Goal: Transaction & Acquisition: Purchase product/service

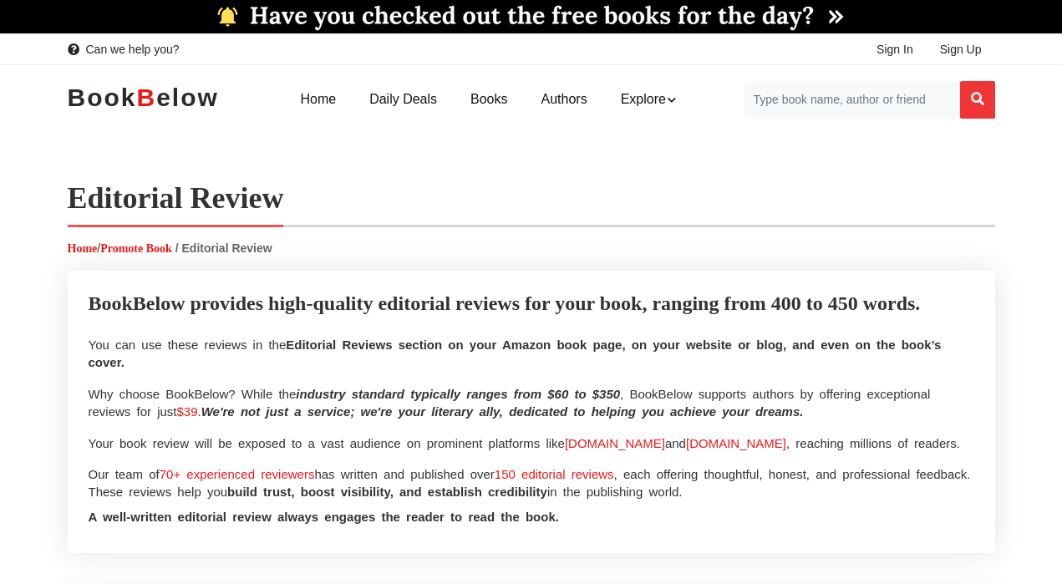
select select
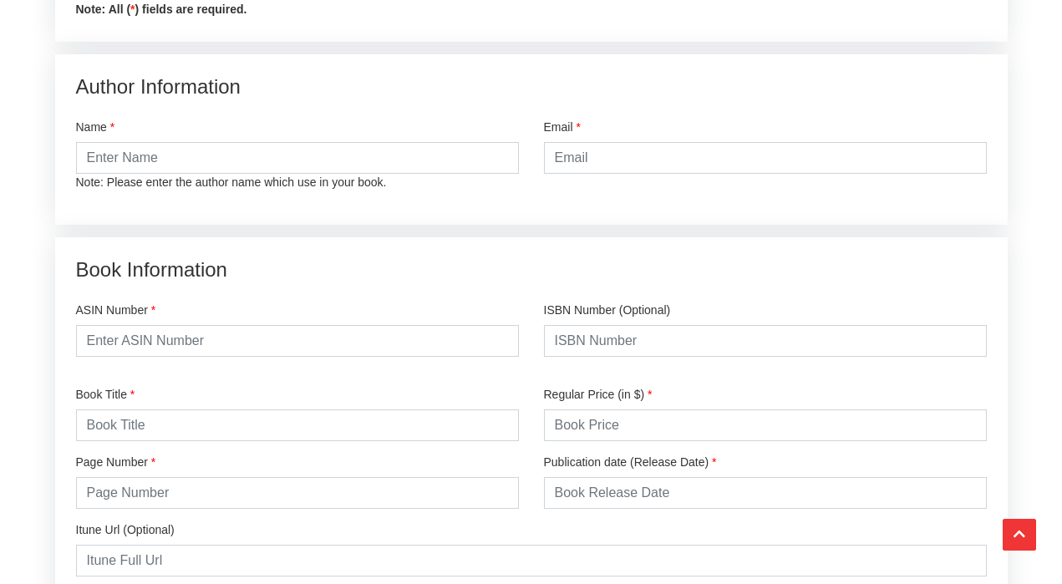
scroll to position [2089, 0]
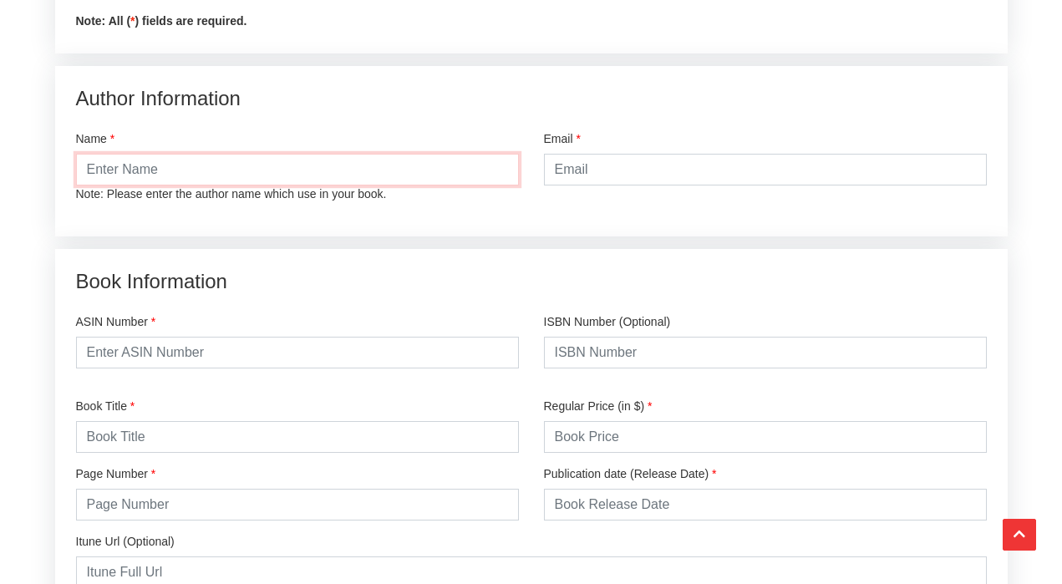
click at [197, 174] on input "text" at bounding box center [297, 170] width 443 height 32
type input "[PERSON_NAME] [PERSON_NAME]"
click at [633, 182] on input "email" at bounding box center [765, 170] width 443 height 32
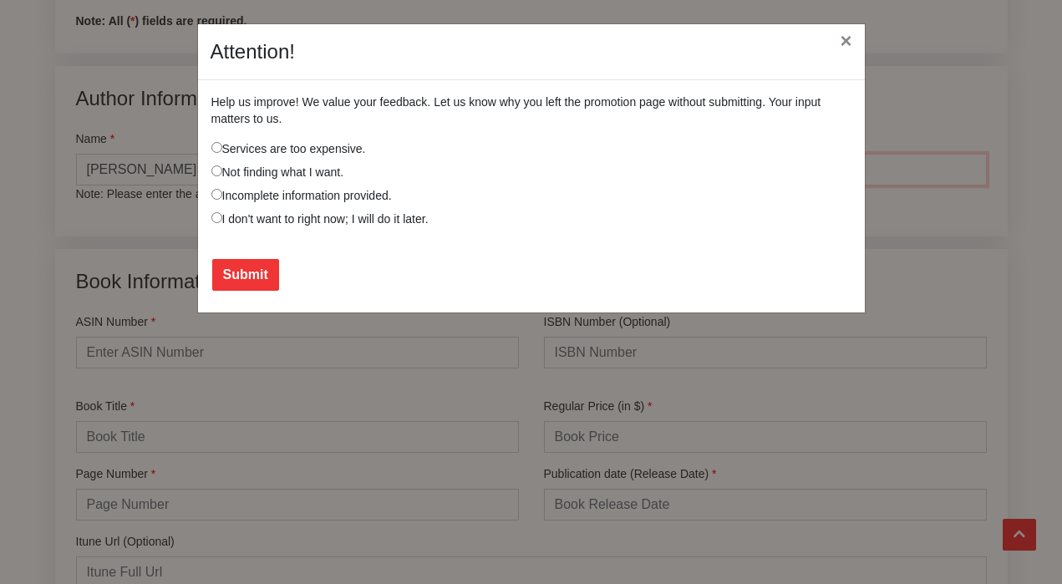
type input "[PERSON_NAME][EMAIL_ADDRESS][DOMAIN_NAME]"
click at [847, 53] on button "×" at bounding box center [845, 41] width 38 height 47
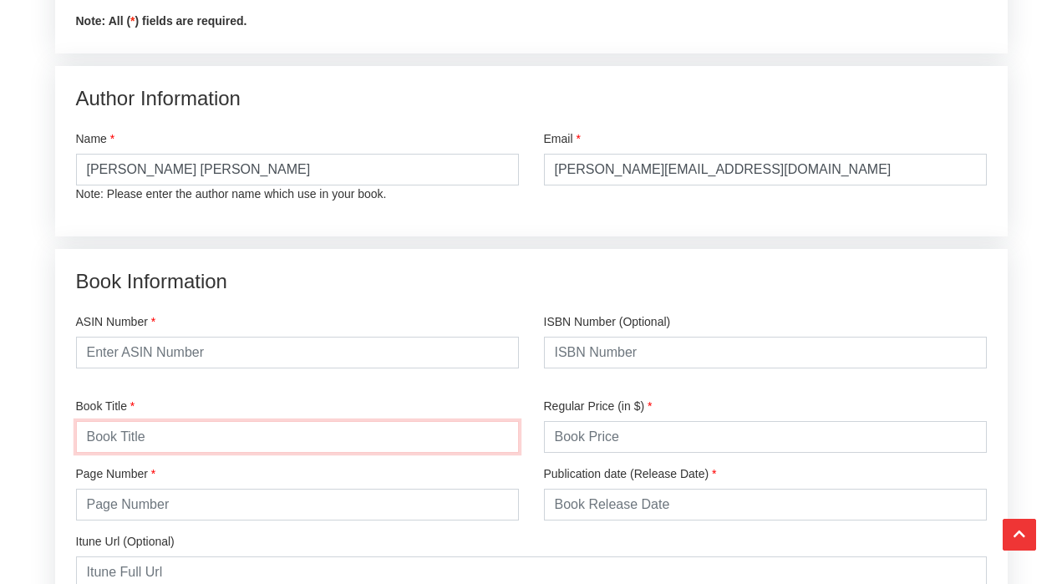
click at [179, 430] on input "text" at bounding box center [297, 437] width 443 height 32
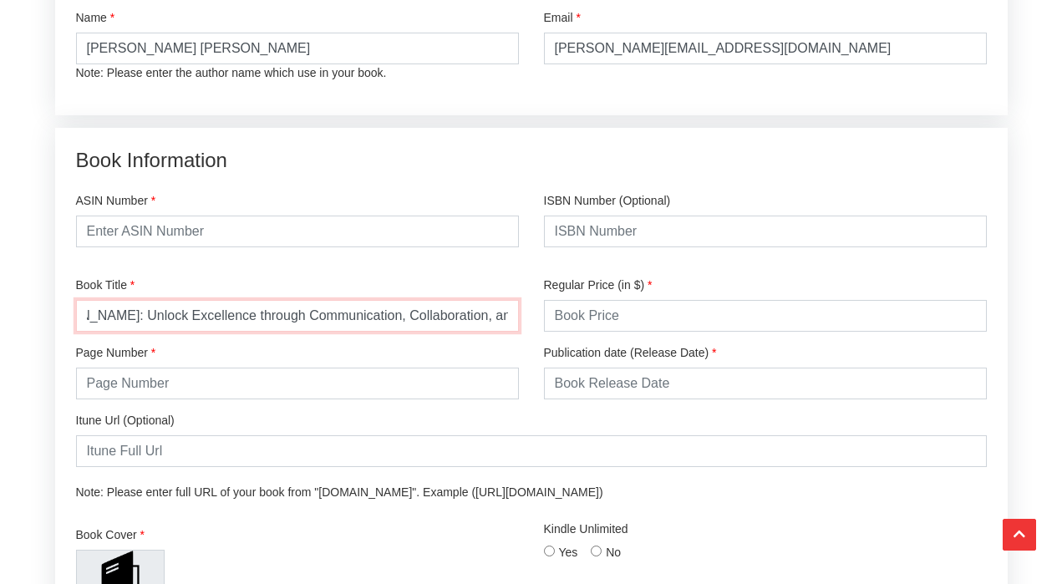
scroll to position [2208, 0]
type input "Synergy and [PERSON_NAME]: Unlock Excellence through Communication, Collaborati…"
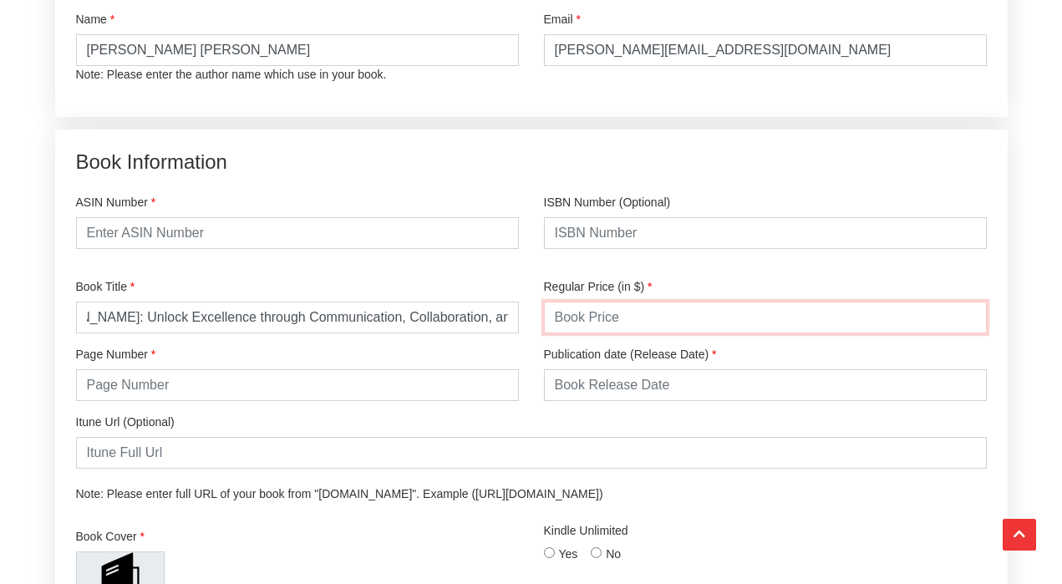
click at [601, 327] on input "number" at bounding box center [765, 318] width 443 height 32
type input "32.00"
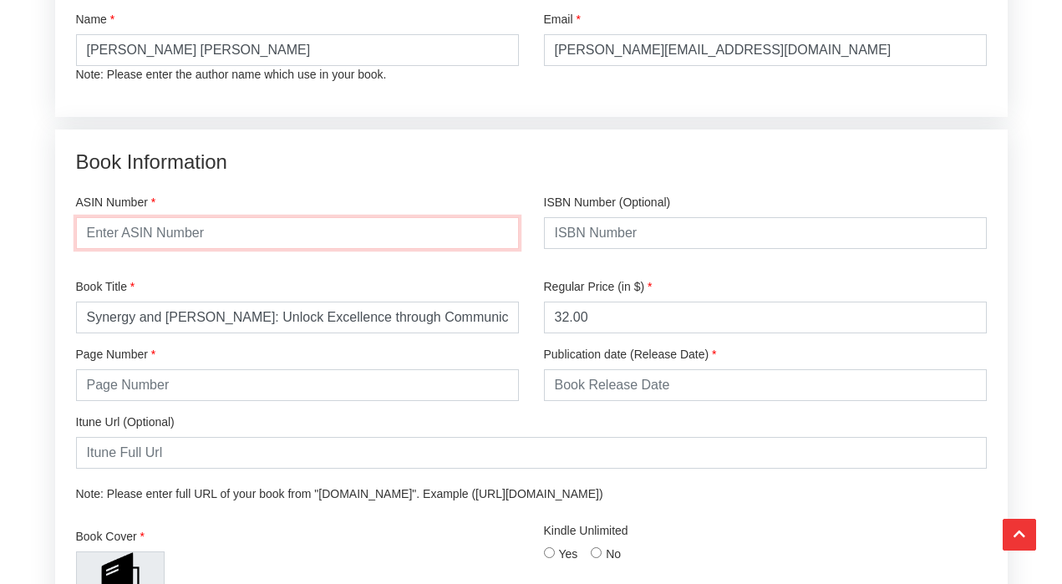
click at [304, 224] on input "text" at bounding box center [297, 233] width 443 height 32
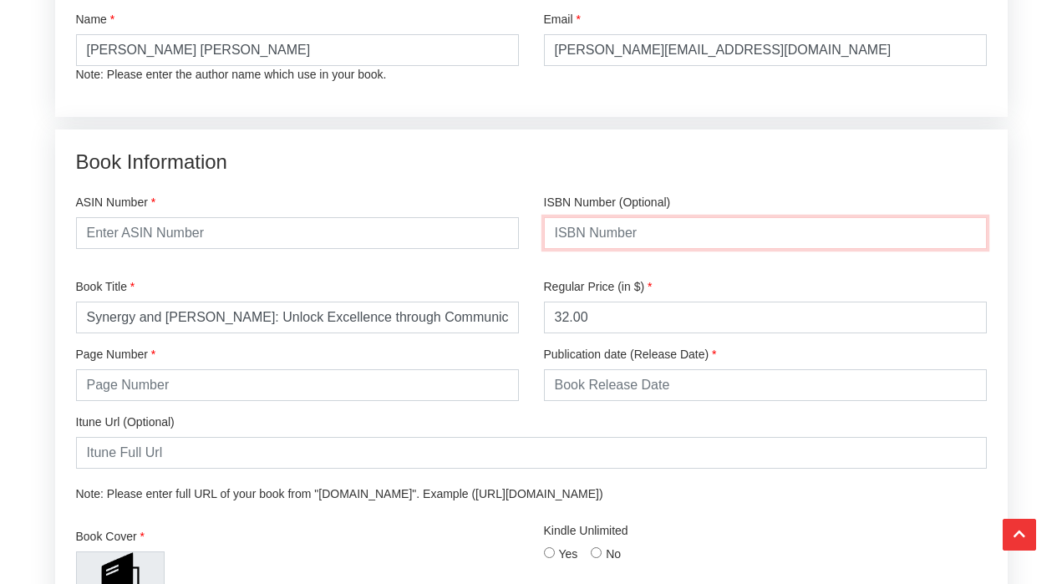
click at [636, 229] on input "text" at bounding box center [765, 233] width 443 height 32
type input "9781394338122"
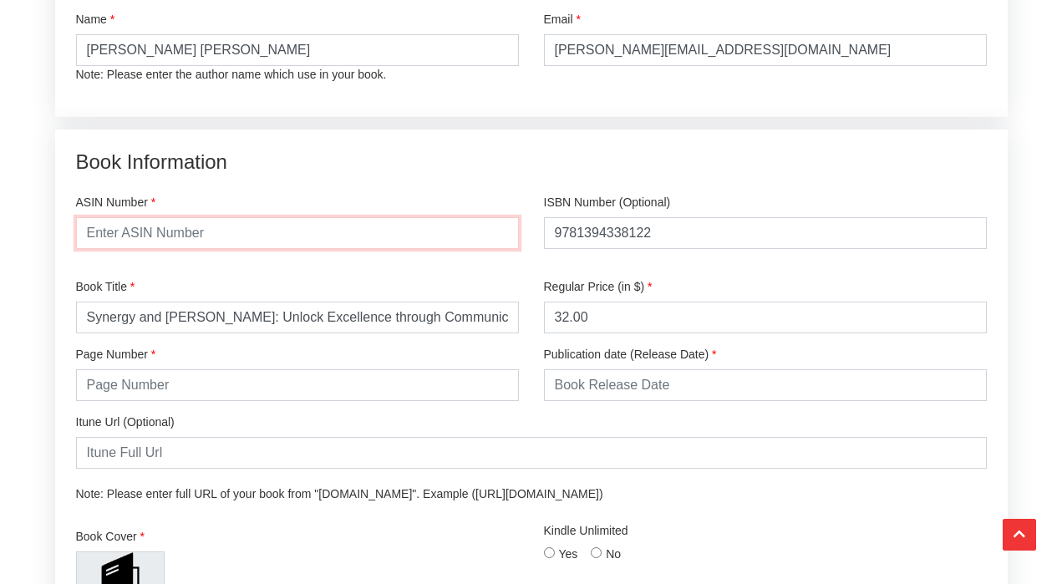
click at [229, 241] on input "text" at bounding box center [297, 233] width 443 height 32
click at [352, 231] on input "text" at bounding box center [297, 233] width 443 height 32
paste input "1394338120"
type input "1394338120"
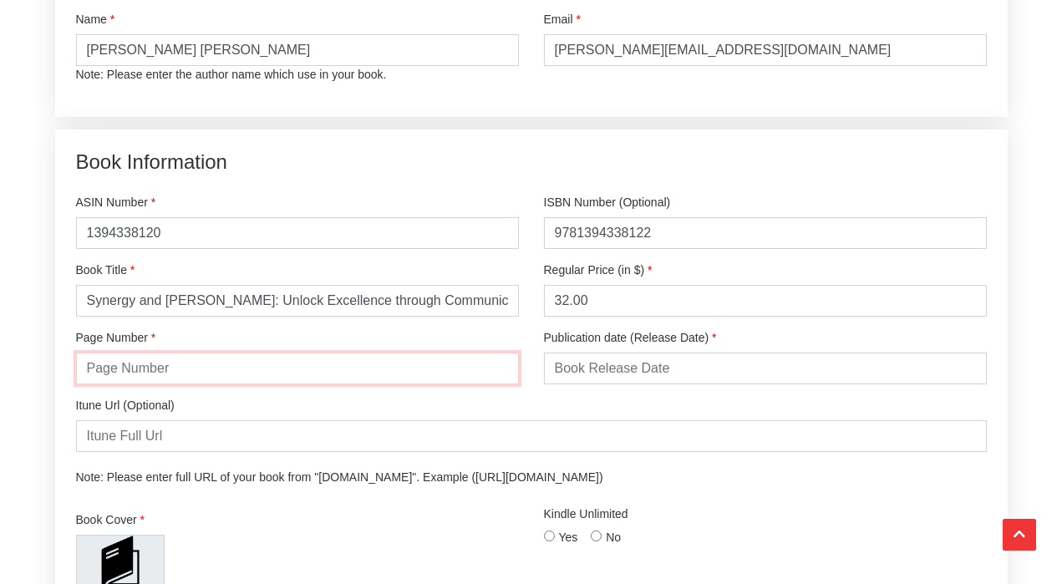
click at [163, 378] on input "number" at bounding box center [297, 368] width 443 height 32
type input "352"
click at [606, 367] on input "text" at bounding box center [765, 368] width 443 height 32
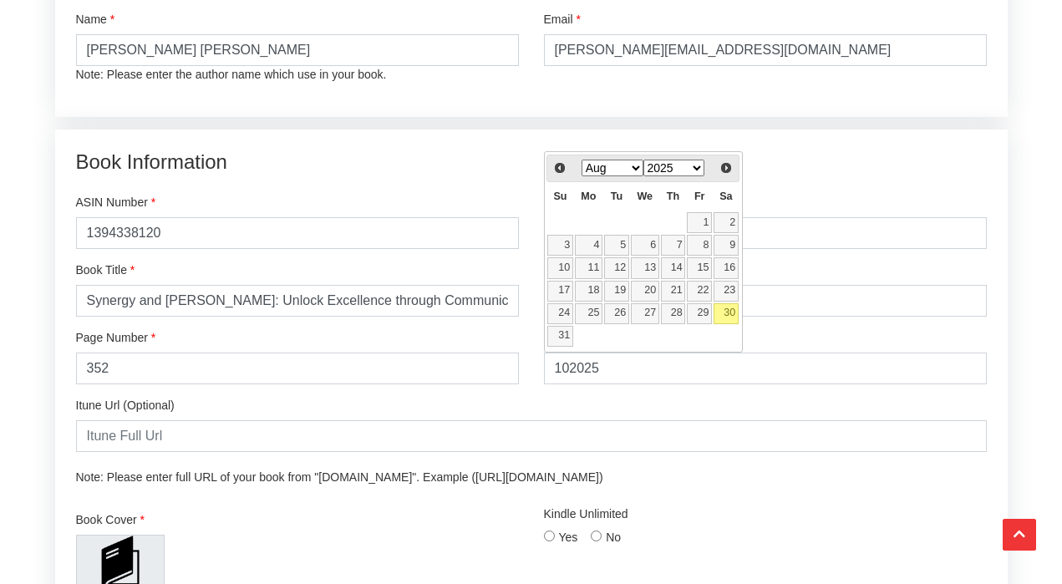
click at [631, 163] on select "Jan Feb Mar Apr May Jun Jul Aug Sep Oct Nov Dec" at bounding box center [612, 168] width 62 height 17
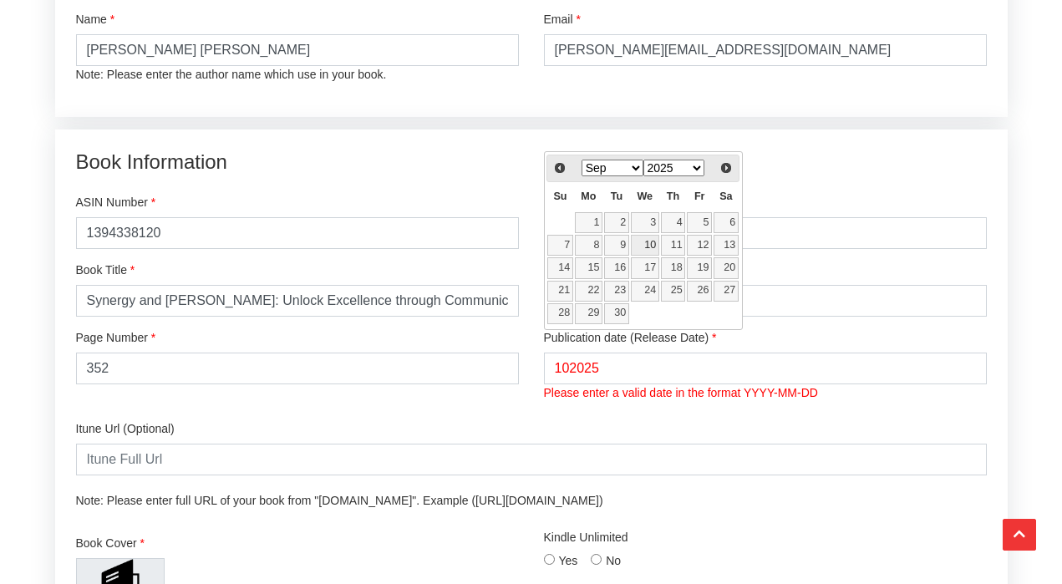
click at [647, 244] on link "10" at bounding box center [645, 245] width 28 height 21
type input "2025-09-10"
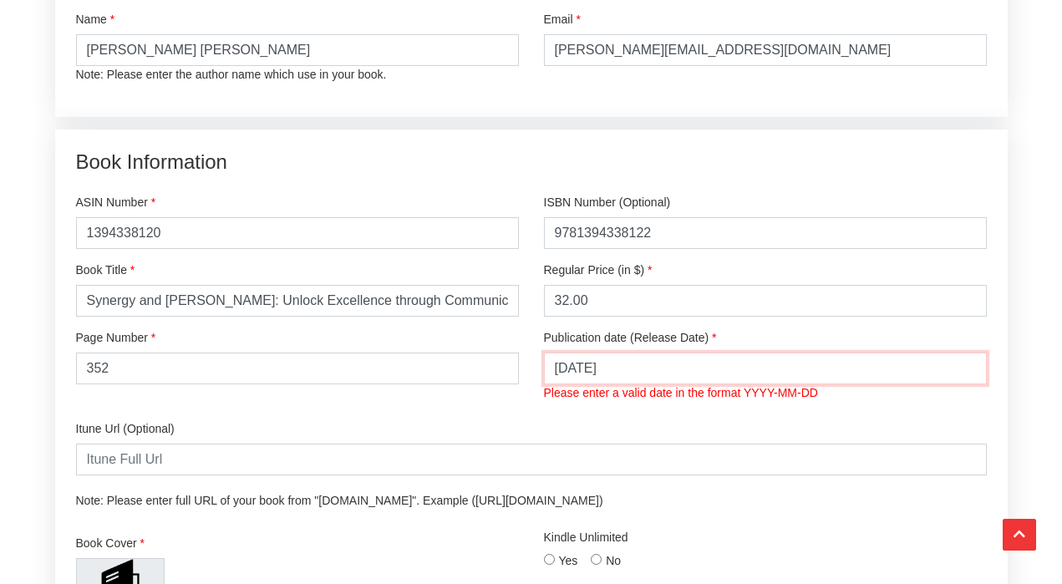
click at [626, 371] on input "2025-09-10" at bounding box center [765, 368] width 443 height 32
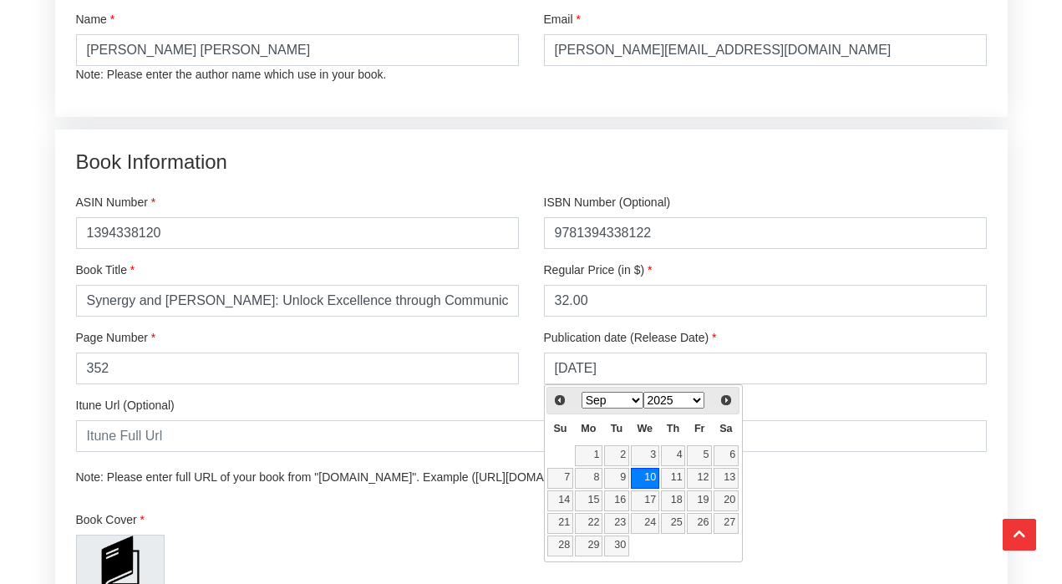
click at [652, 479] on link "10" at bounding box center [645, 478] width 28 height 21
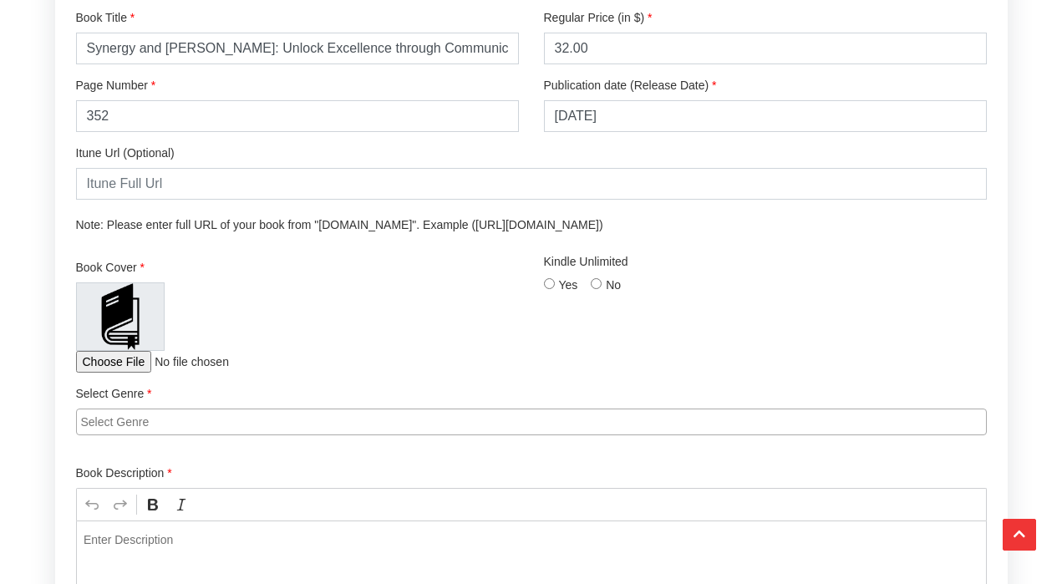
scroll to position [2481, 0]
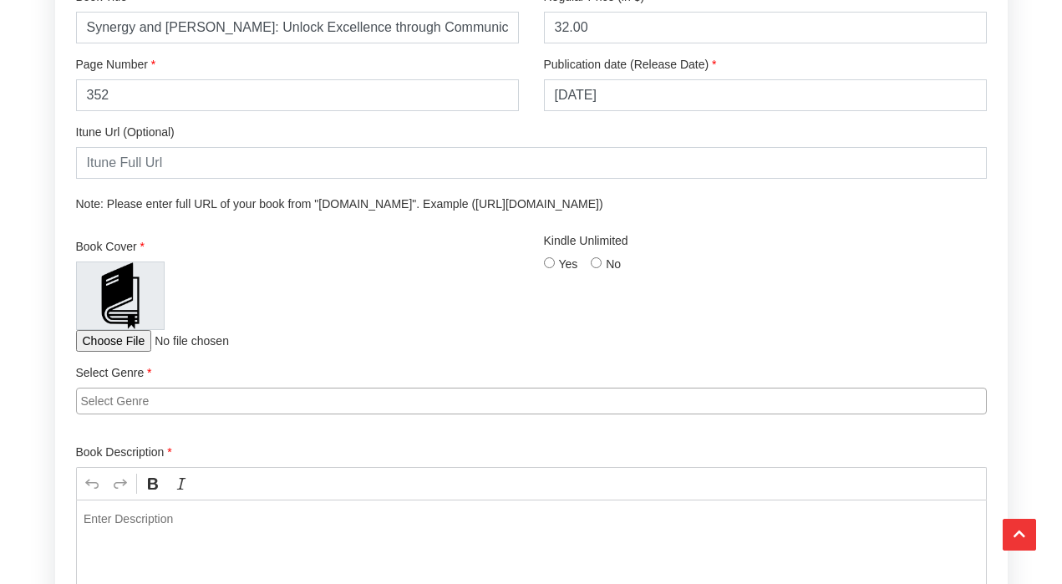
click at [399, 210] on p "Note: Please enter full URL of your book from "books.apple.com". Example (https…" at bounding box center [531, 203] width 910 height 17
click at [109, 332] on input "file" at bounding box center [186, 341] width 221 height 22
type input "C:\fakepath\71SI56TrwWL._SL1500_.jpg"
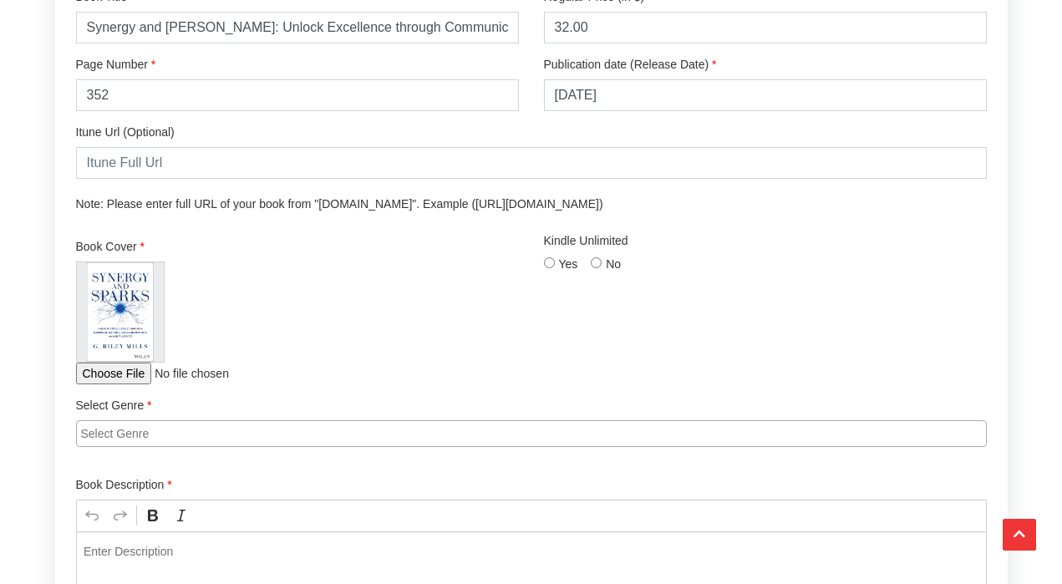
click at [549, 261] on input "Yes" at bounding box center [549, 262] width 11 height 11
radio input "true"
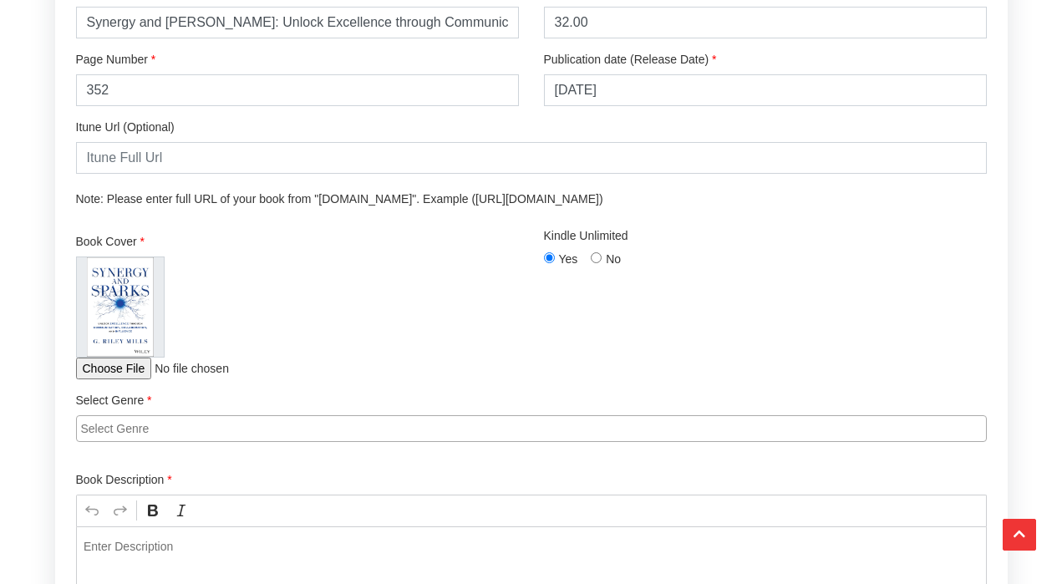
scroll to position [2488, 0]
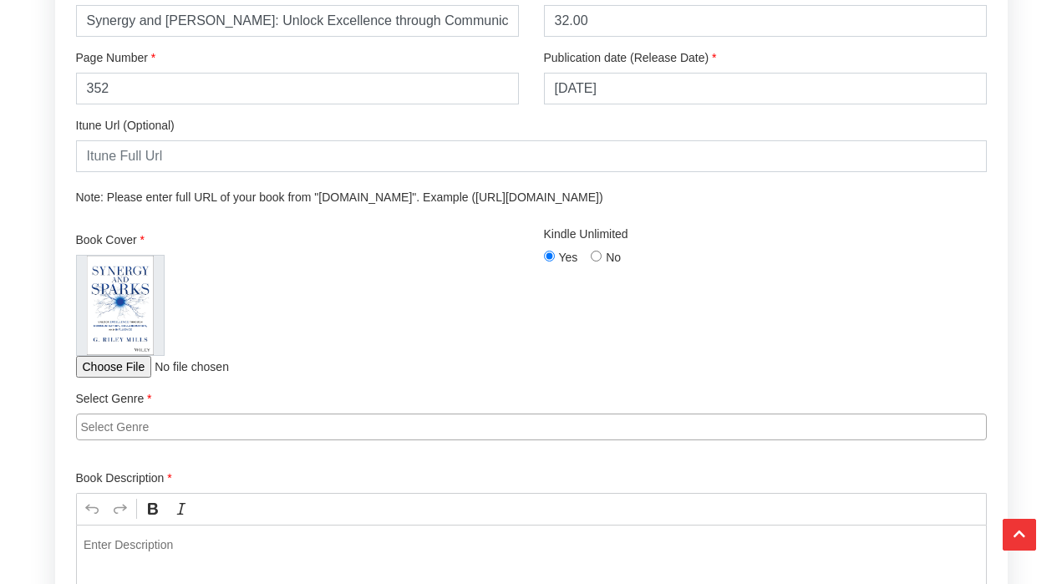
click at [220, 428] on input "search" at bounding box center [535, 426] width 909 height 17
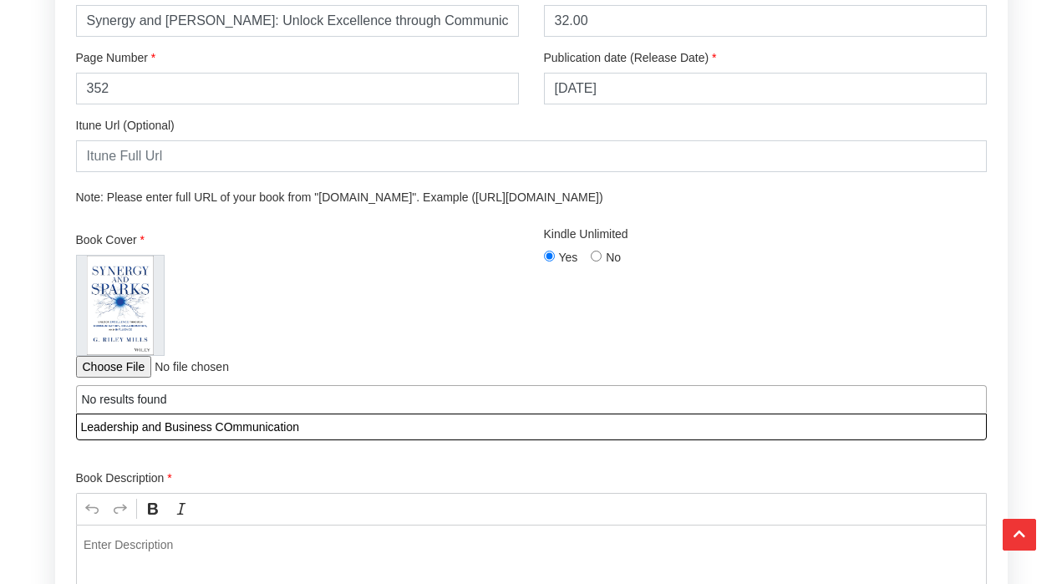
click at [231, 423] on input "Leadership and Business COmmunication" at bounding box center [535, 426] width 909 height 17
type input "Leadership and Business COmmunication"
click at [193, 424] on input "search" at bounding box center [531, 426] width 909 height 17
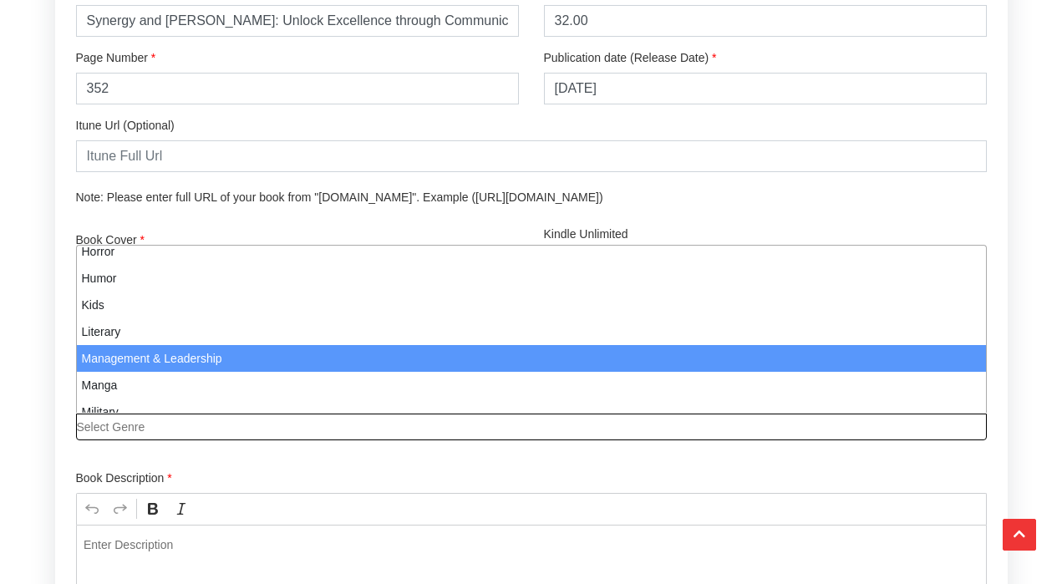
scroll to position [726, 0]
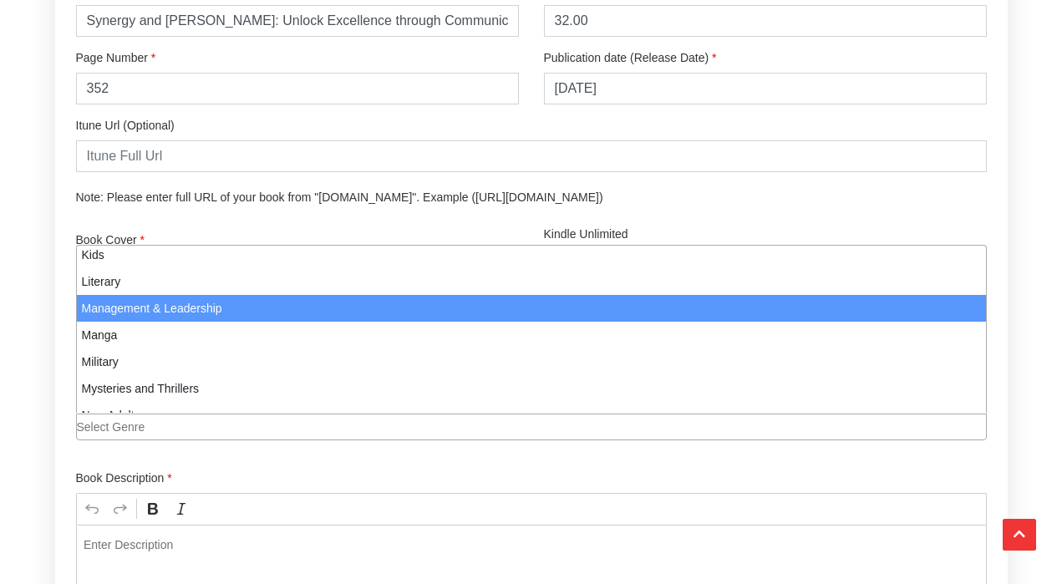
select select "80"
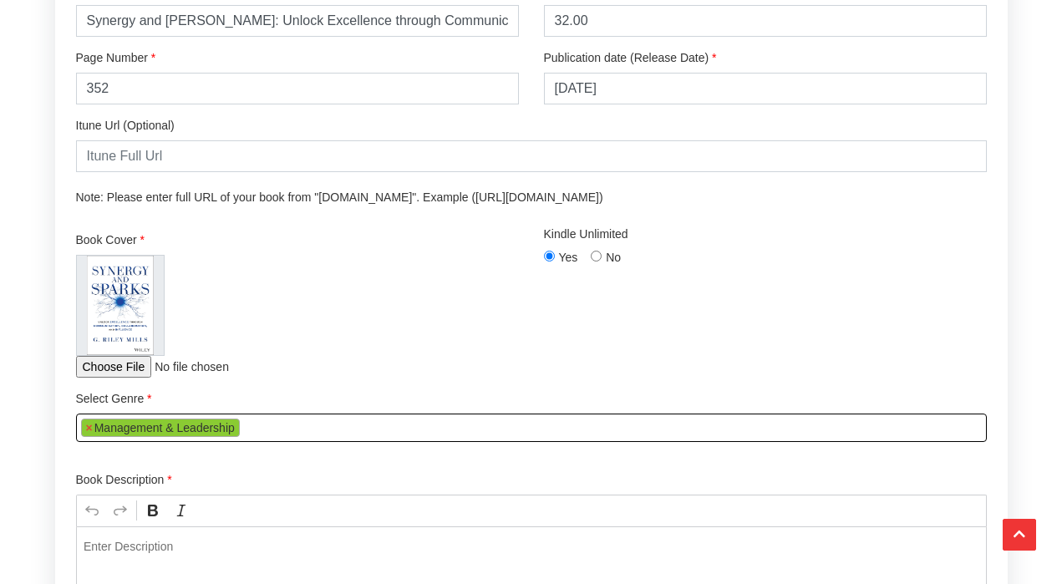
click at [254, 428] on ul "× Management & Leadership" at bounding box center [531, 425] width 909 height 23
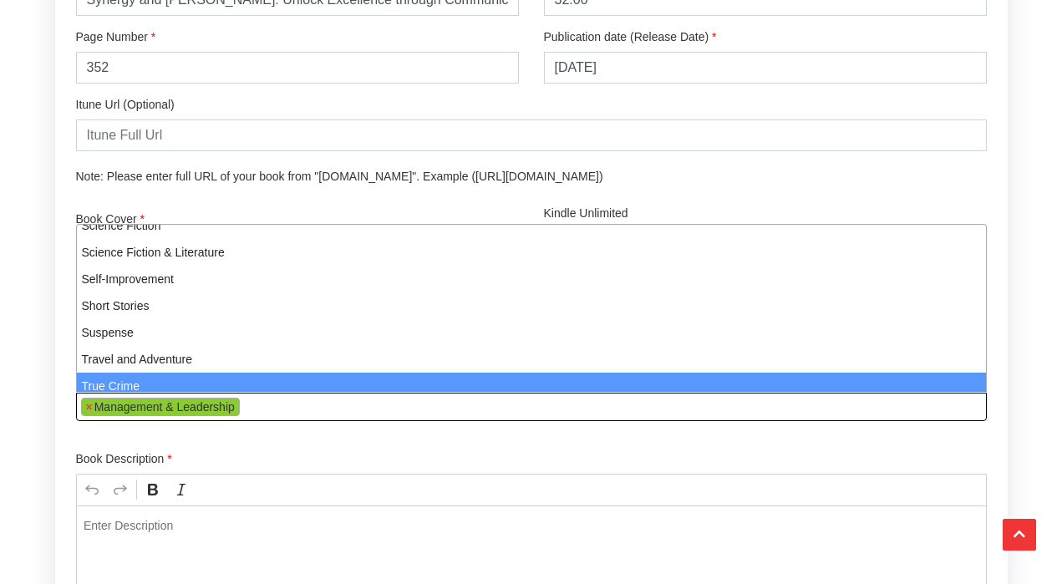
scroll to position [1127, 0]
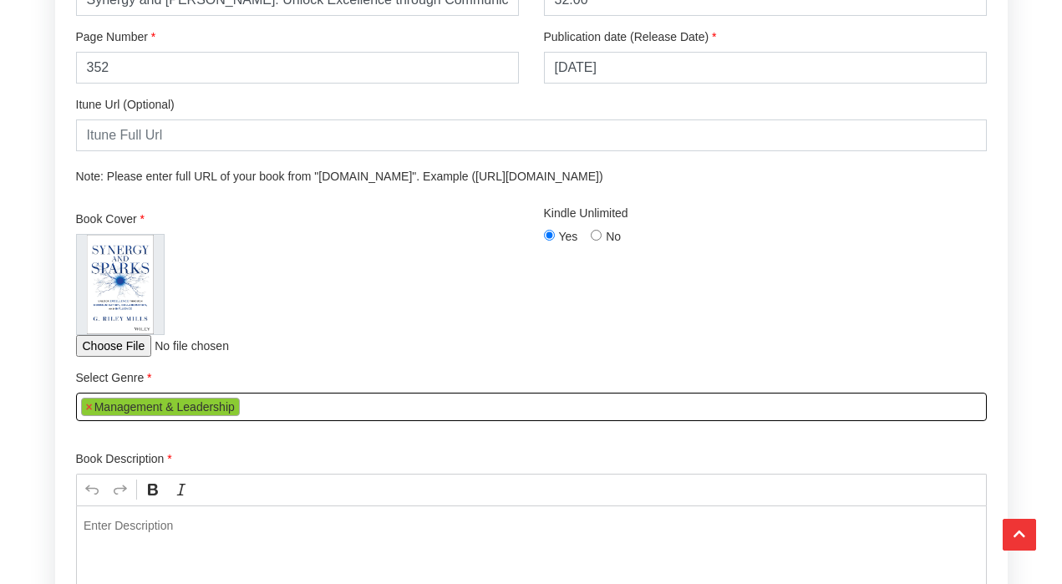
click at [297, 406] on ul "× Management & Leadership" at bounding box center [531, 404] width 909 height 23
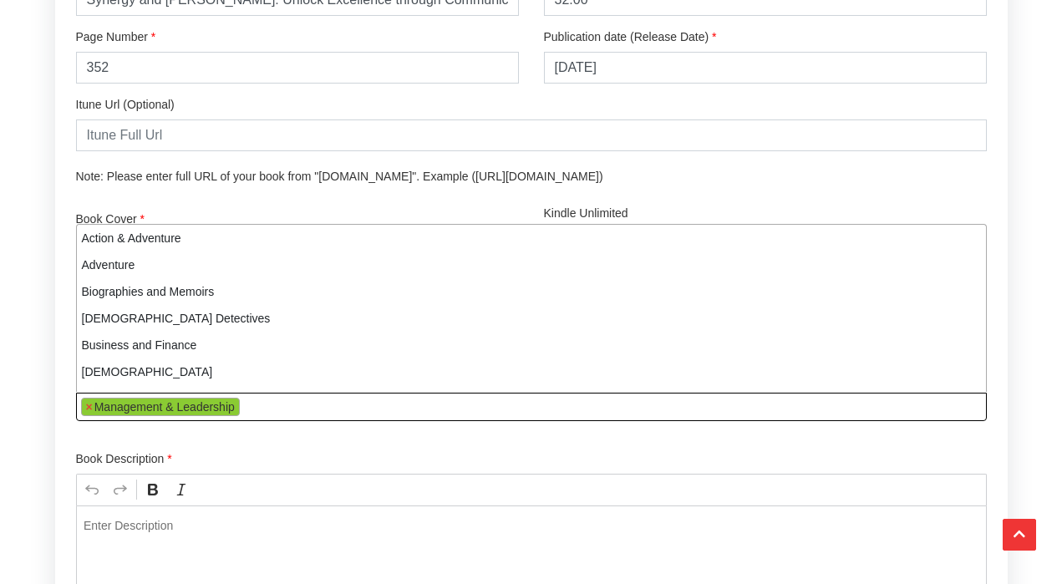
scroll to position [722, 0]
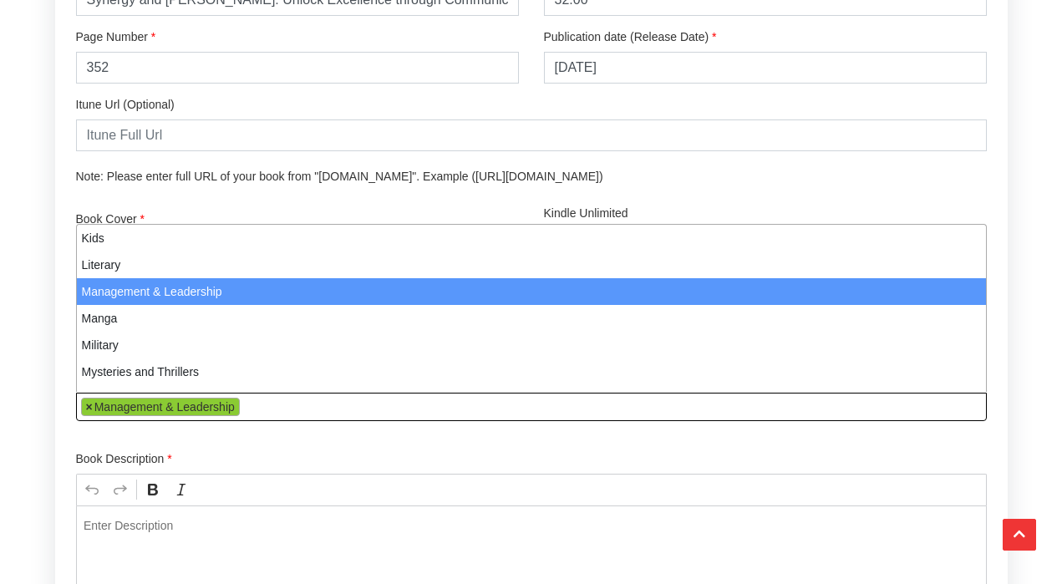
click at [90, 410] on span "×" at bounding box center [89, 406] width 7 height 17
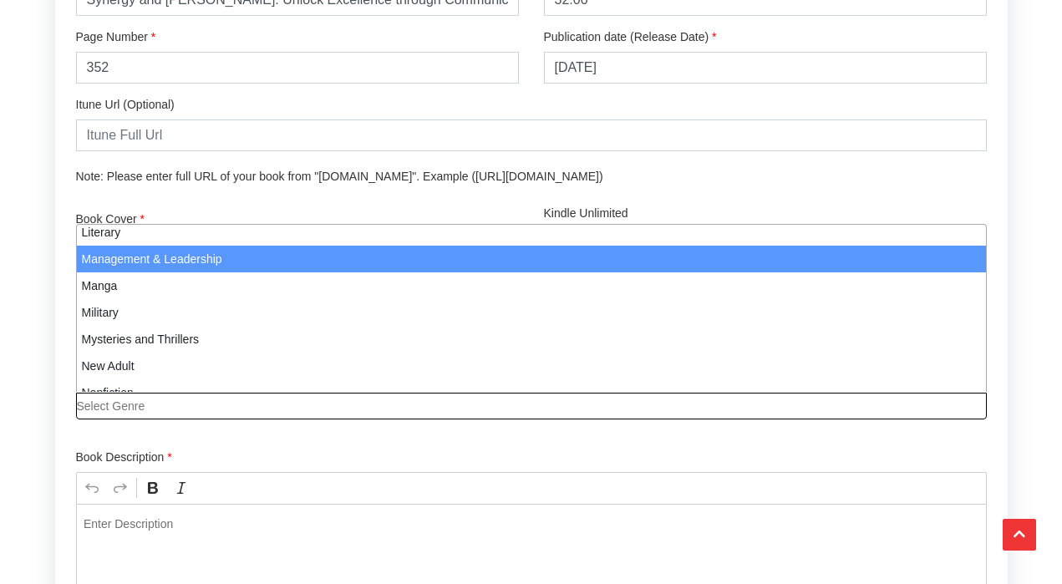
scroll to position [706, 0]
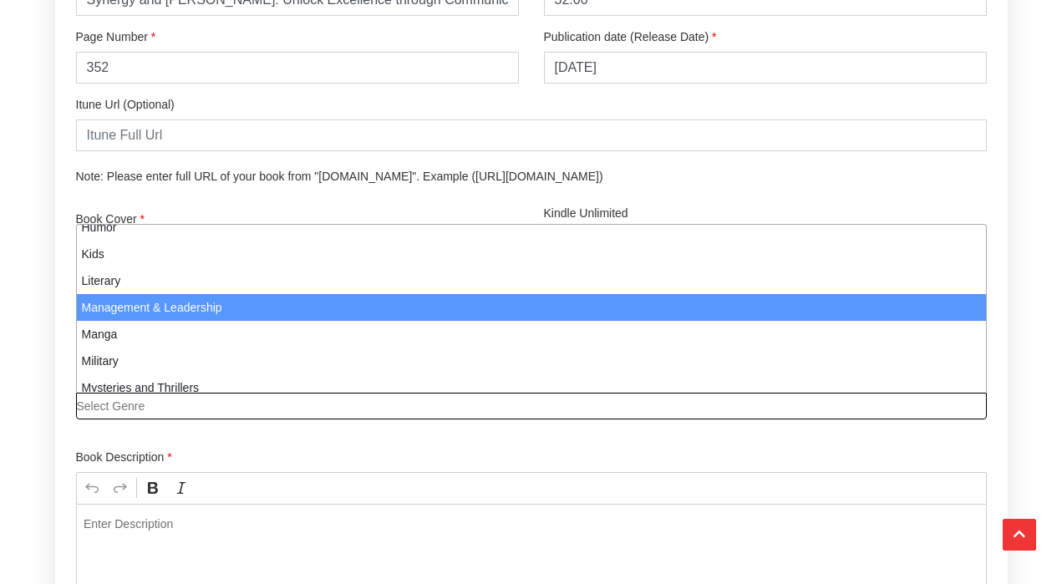
select select "80"
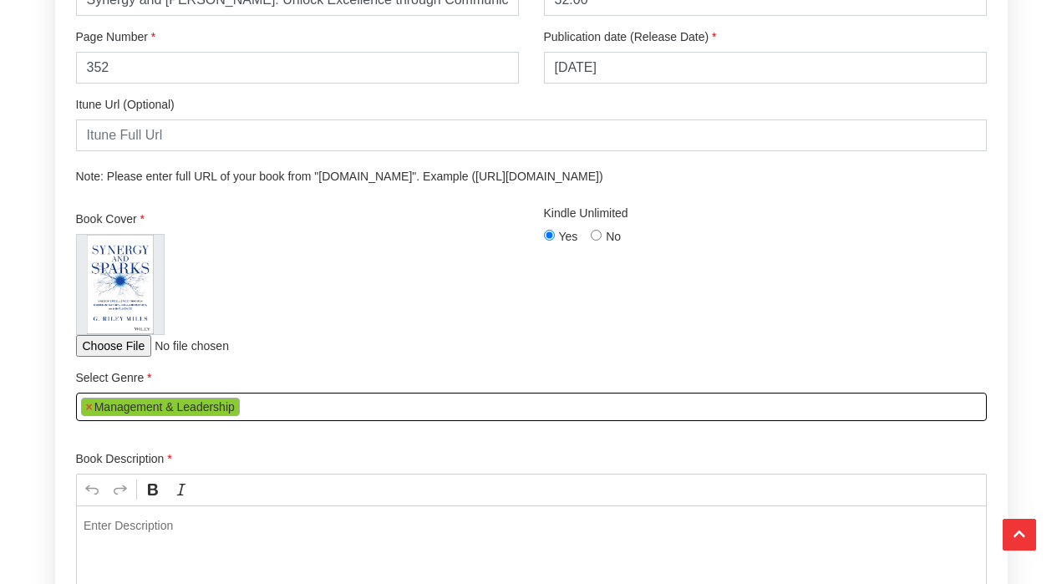
click at [140, 399] on li "× Management & Leadership" at bounding box center [160, 407] width 159 height 18
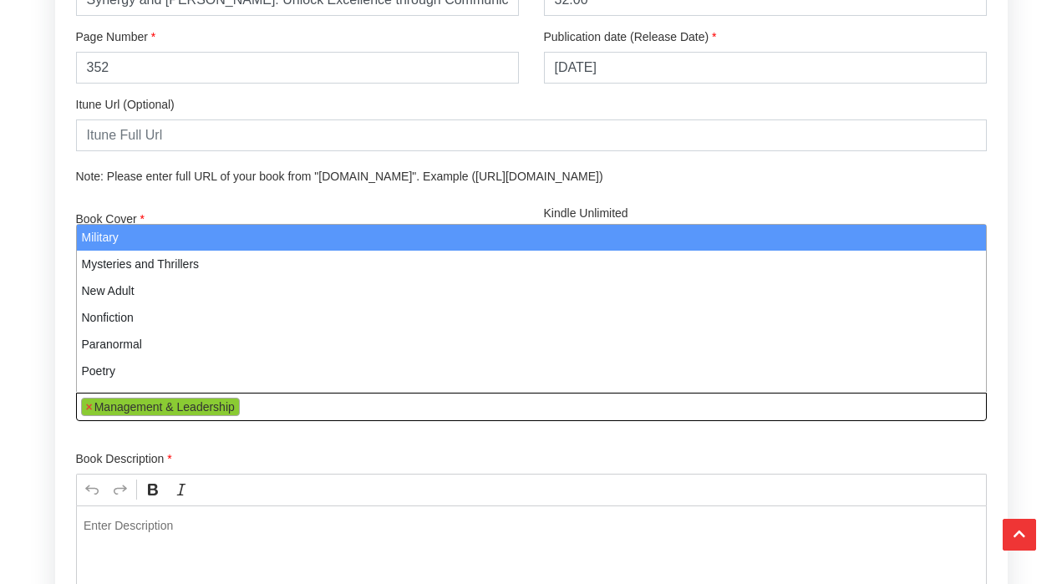
scroll to position [830, 0]
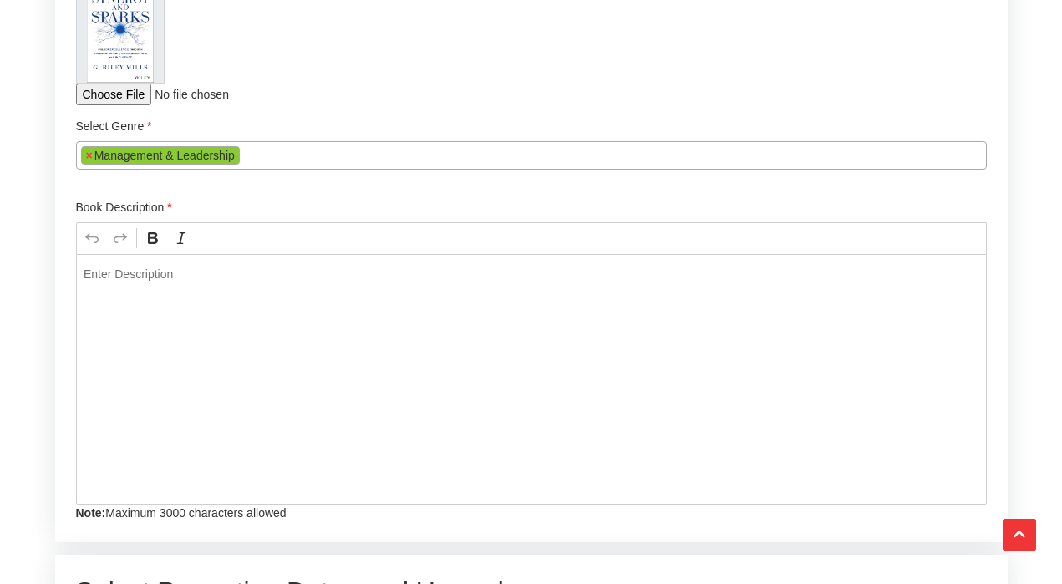
scroll to position [2792, 0]
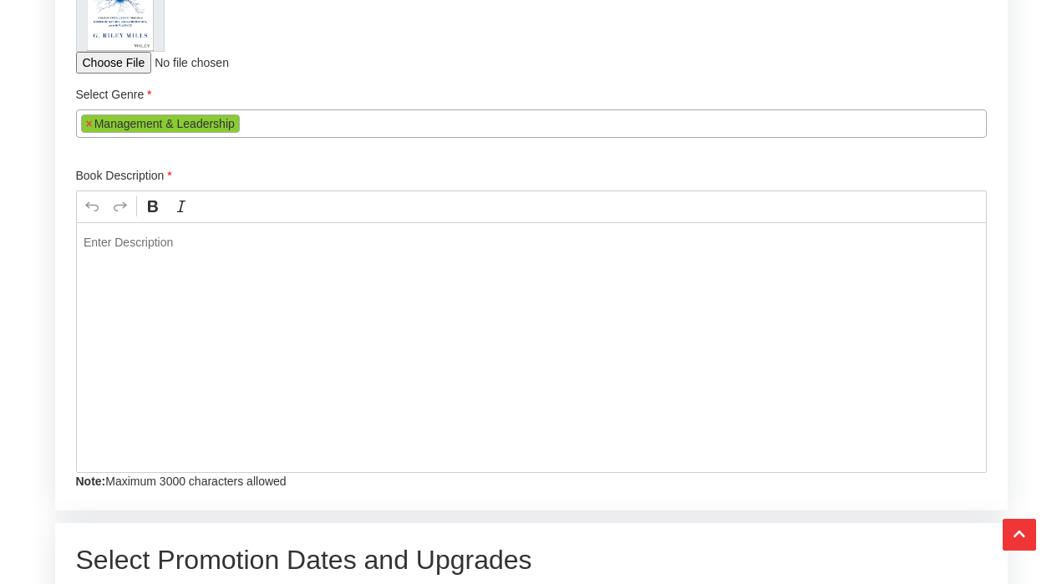
click at [275, 314] on div "Editor editing area: main. Press ⌥0 for help." at bounding box center [531, 347] width 910 height 251
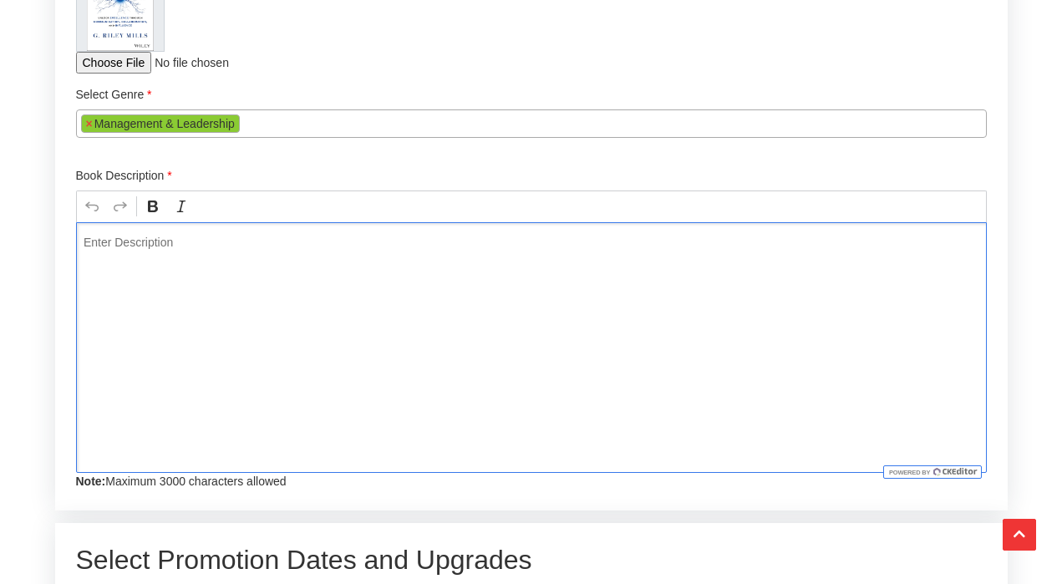
scroll to position [2814, 0]
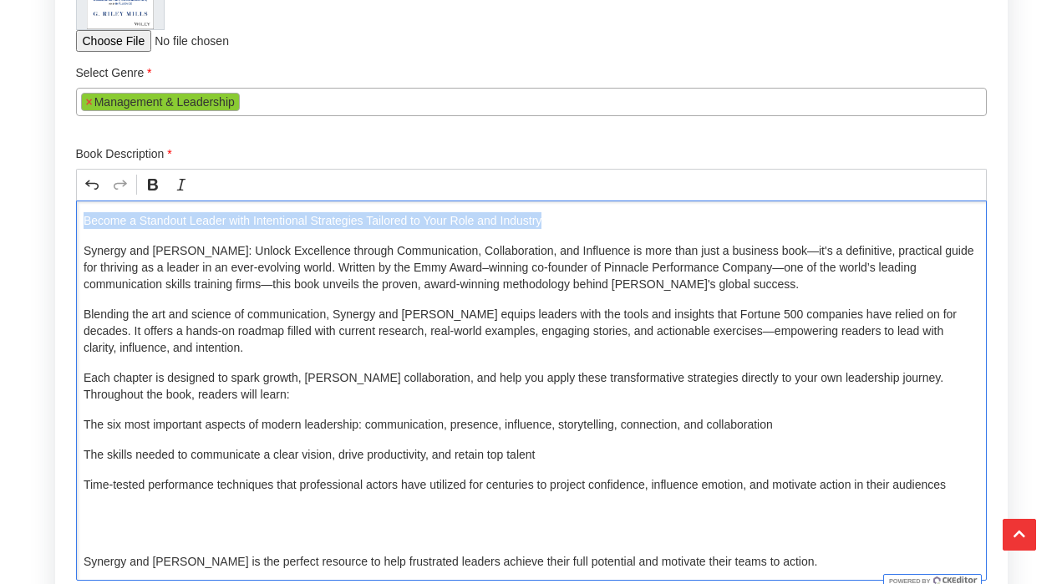
drag, startPoint x: 555, startPoint y: 221, endPoint x: 79, endPoint y: 212, distance: 477.0
click at [79, 212] on div "Become a Standout Leader with Intentional Strategies Tailored to Your Role and …" at bounding box center [531, 390] width 910 height 380
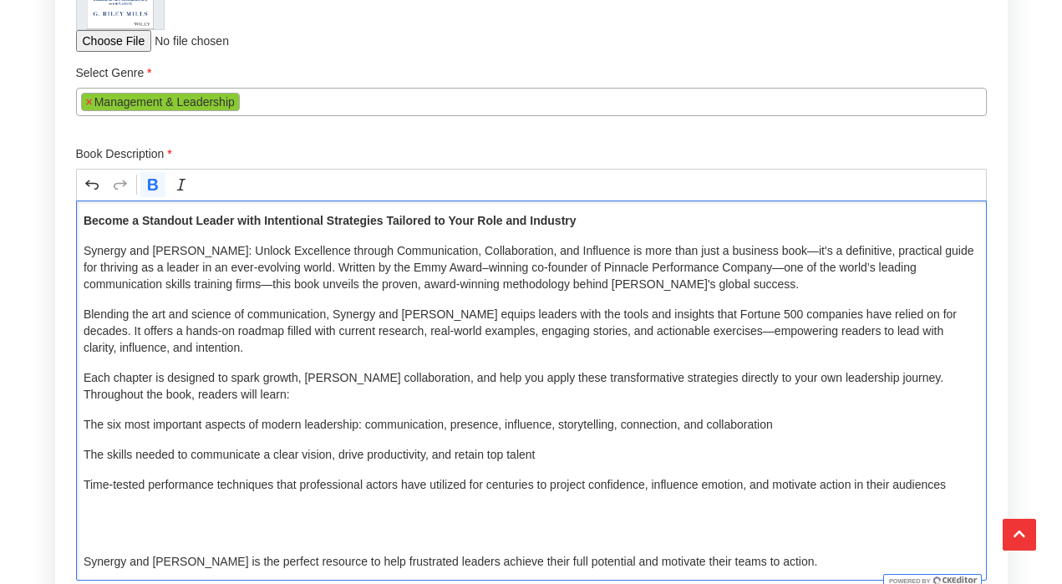
click at [117, 285] on p "Synergy and Sparks: Unlock Excellence through Communication, Collaboration, and…" at bounding box center [531, 267] width 895 height 50
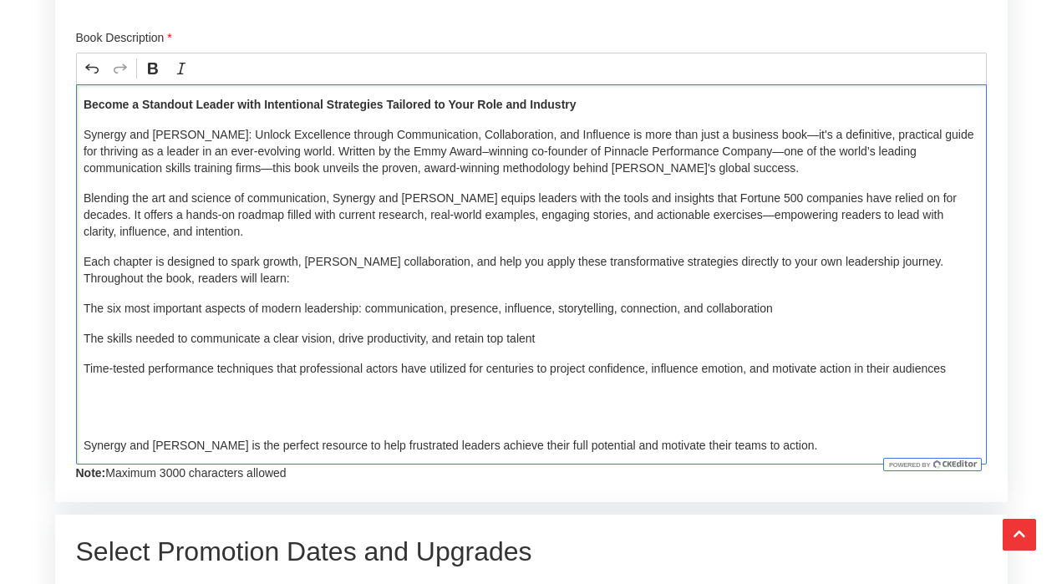
scroll to position [2933, 0]
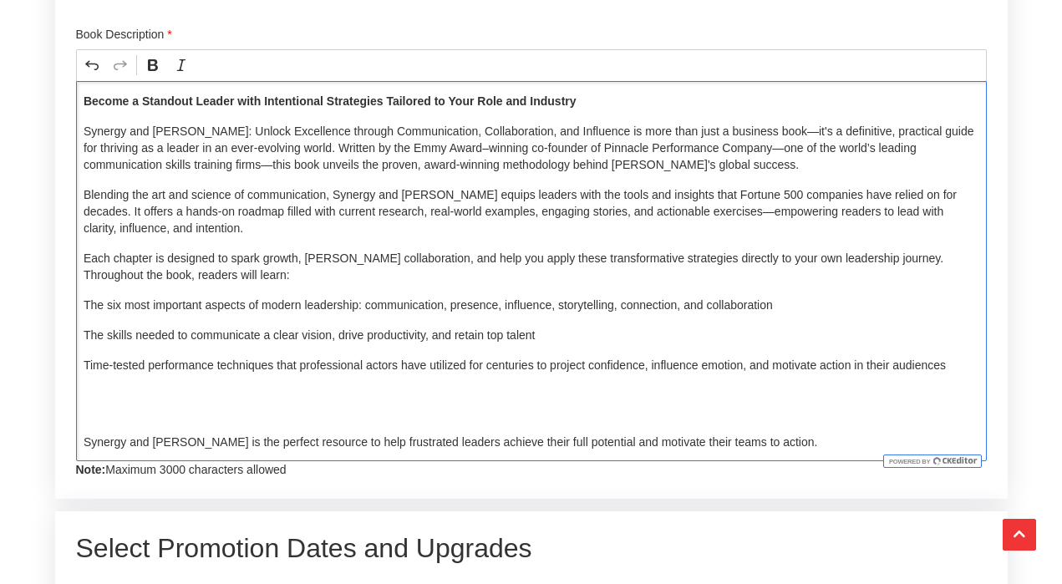
click at [167, 411] on p "Editor editing area: main. Press ⌥0 for help." at bounding box center [531, 403] width 895 height 33
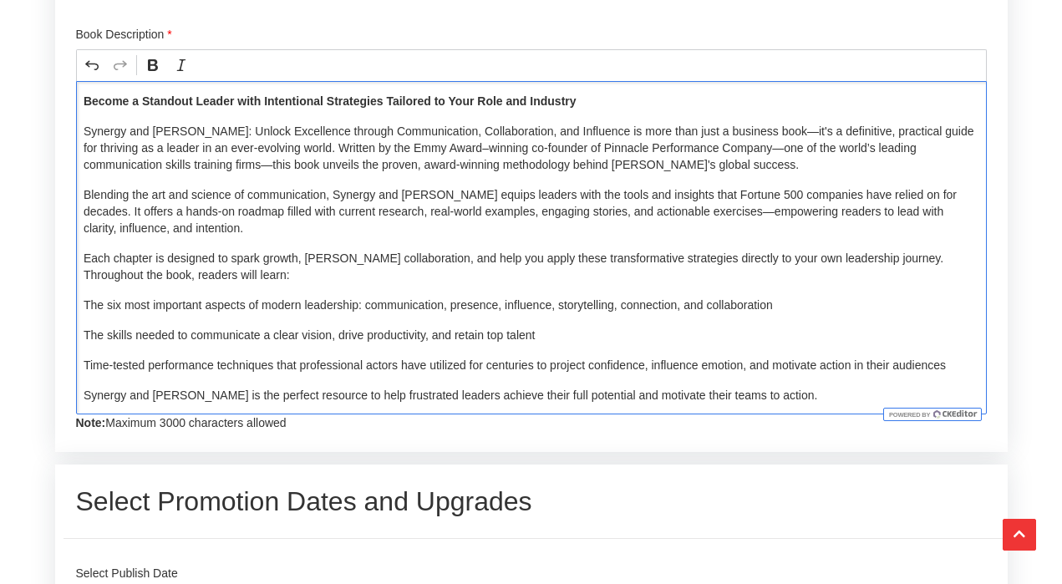
click at [82, 304] on div "Become a Standout Leader with Intentional Strategies Tailored to Your Role and …" at bounding box center [531, 247] width 910 height 333
click at [77, 334] on div "Become a Standout Leader with Intentional Strategies Tailored to Your Role and …" at bounding box center [531, 247] width 910 height 333
click at [85, 362] on p "Time-tested performance techniques that professional actors have utilized for c…" at bounding box center [531, 365] width 895 height 17
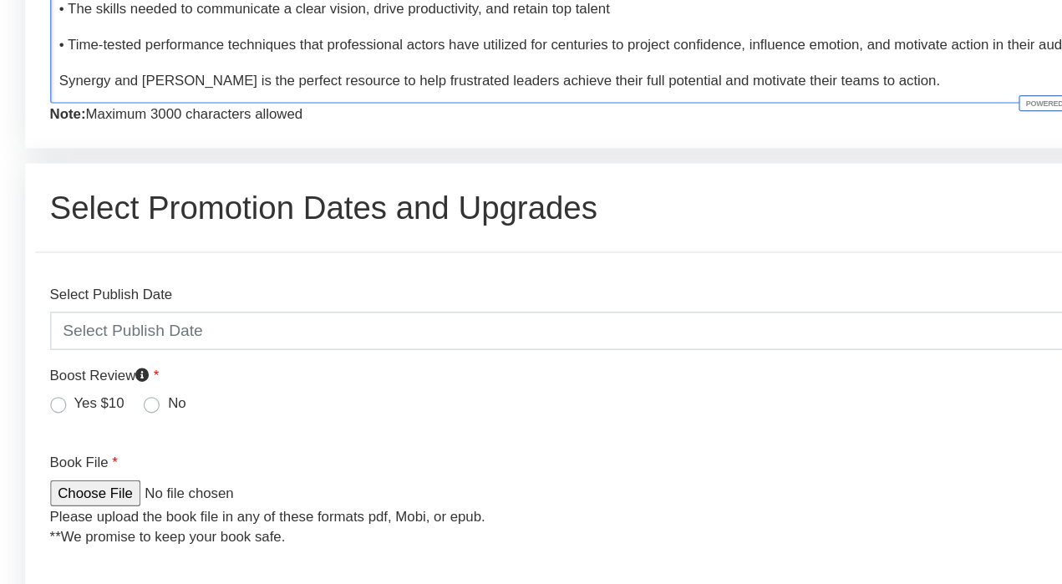
scroll to position [3165, 0]
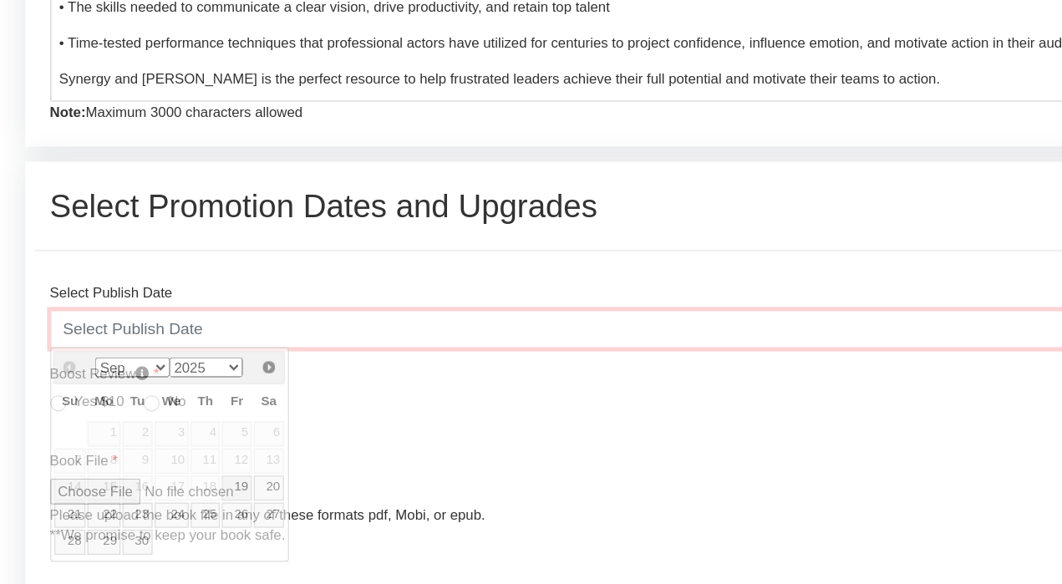
click at [333, 374] on input "text" at bounding box center [531, 372] width 910 height 32
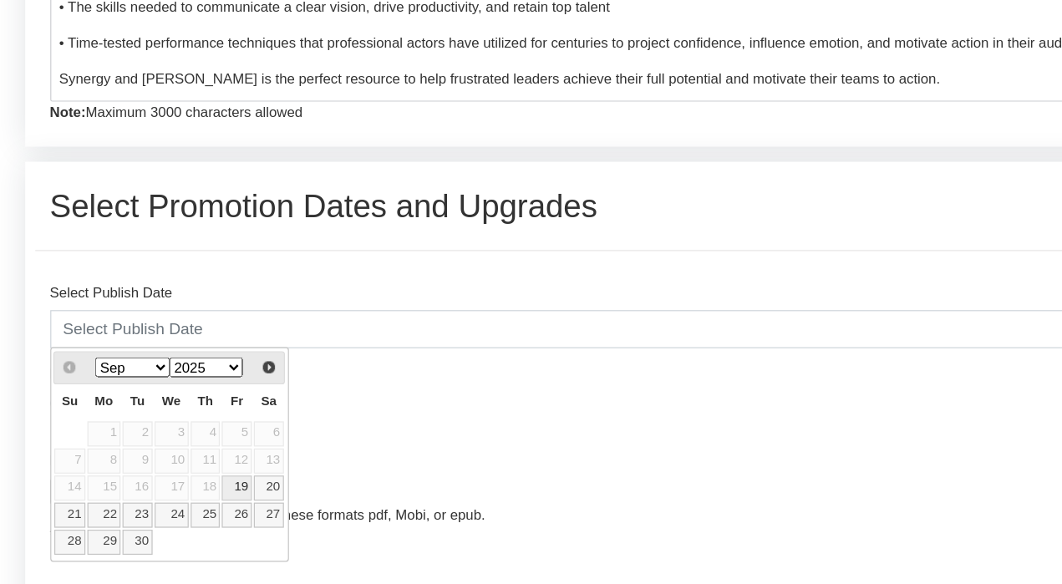
click at [233, 501] on link "19" at bounding box center [231, 504] width 25 height 21
type input "2025-09-19"
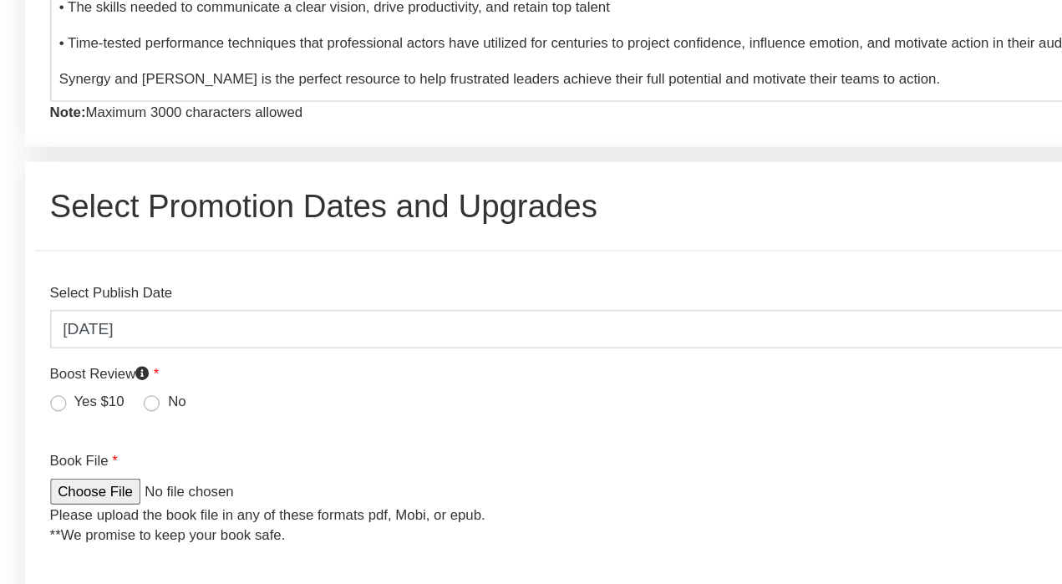
click at [96, 431] on label "Yes $10" at bounding box center [117, 431] width 42 height 17
click at [79, 431] on input "Yes $10" at bounding box center [82, 431] width 13 height 17
radio input "true"
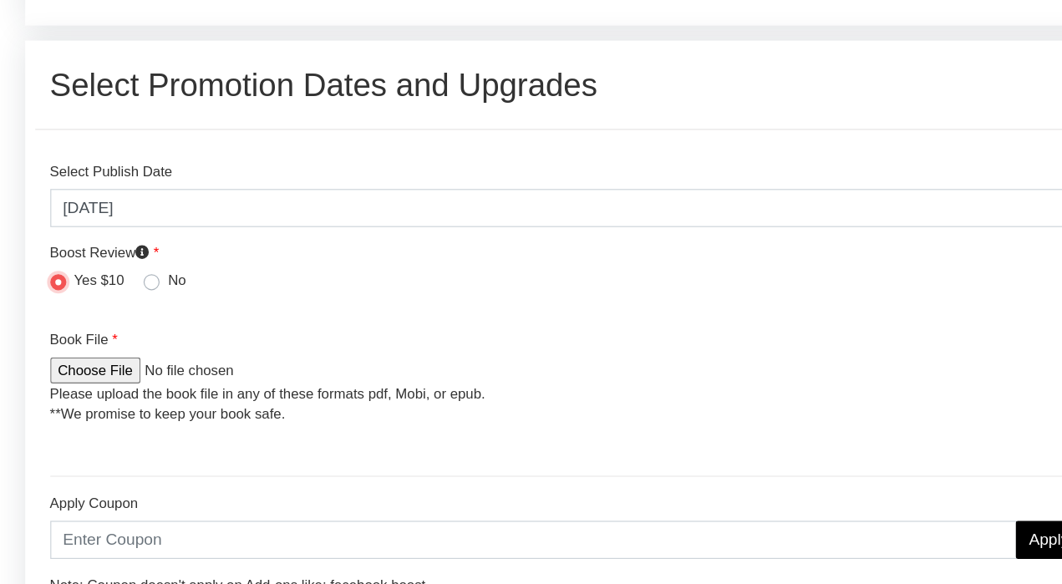
scroll to position [3268, 0]
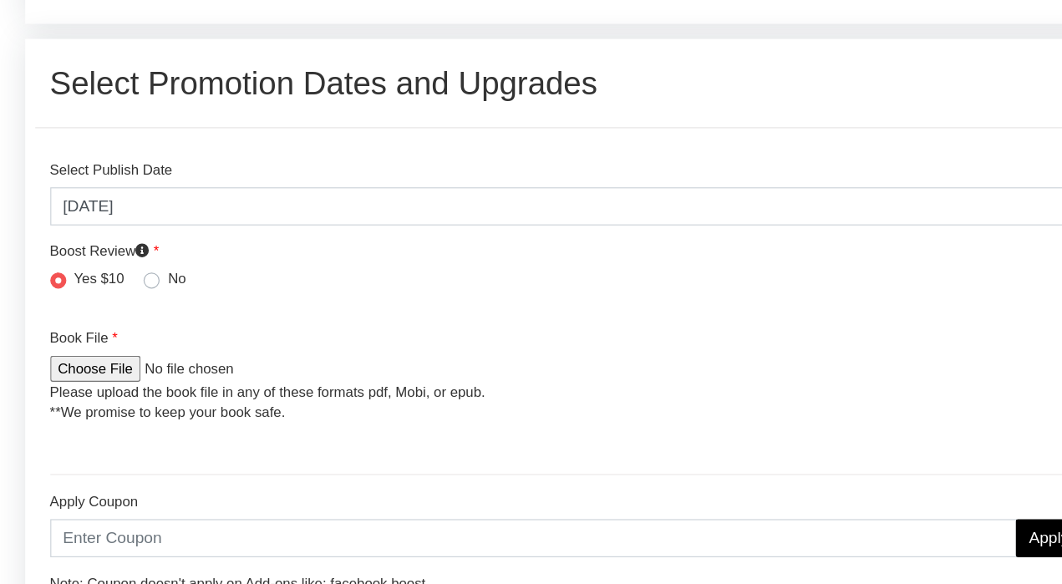
click at [124, 412] on input "file" at bounding box center [186, 404] width 221 height 22
type input "C:\fakepath\Final_Synergy and Sparks.pdf"
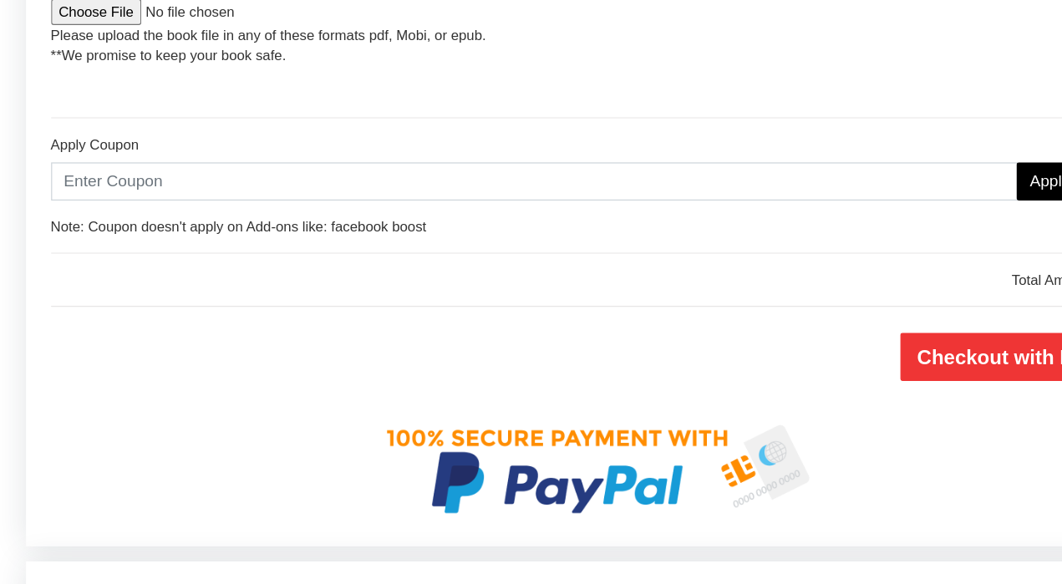
scroll to position [3631, 0]
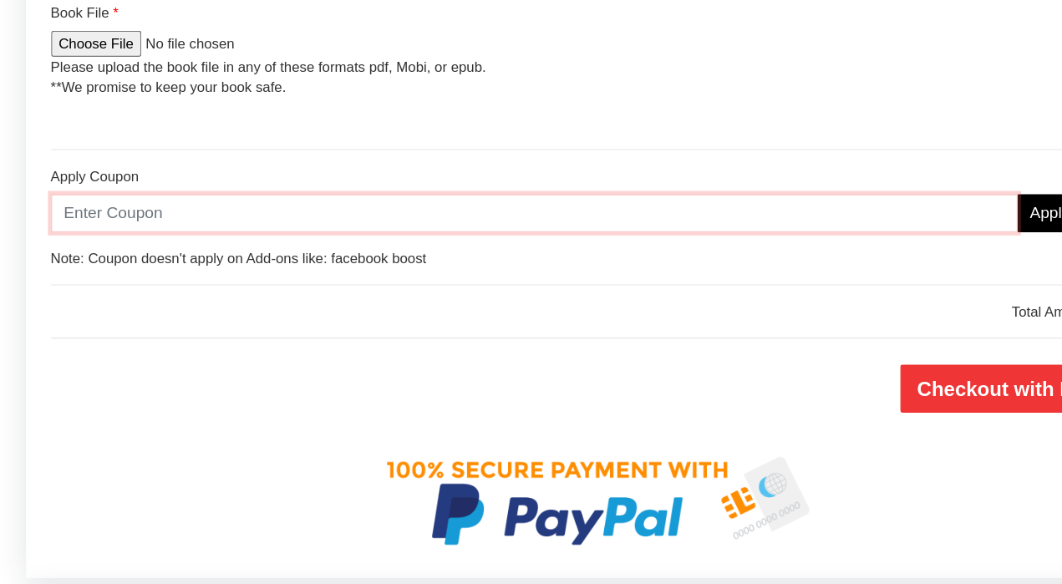
click at [168, 183] on input "text" at bounding box center [478, 183] width 805 height 32
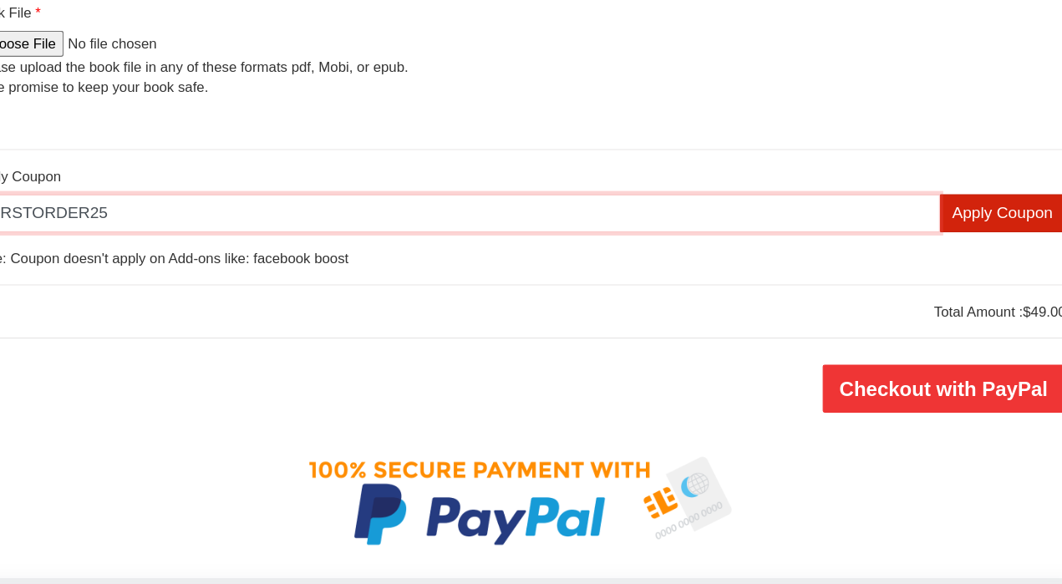
type input "FIRSTORDER25"
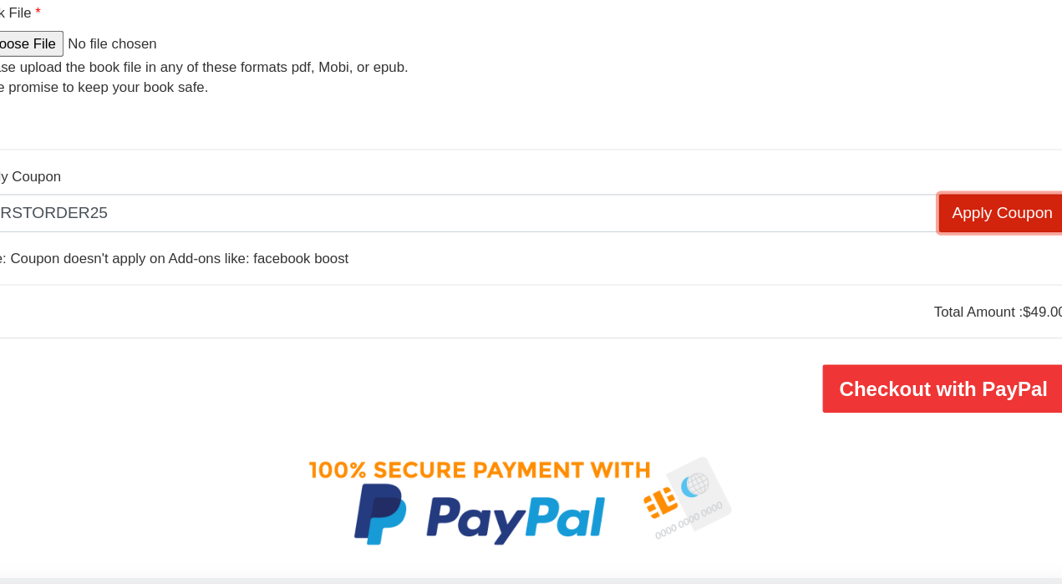
click at [909, 186] on input "Apply Coupon" at bounding box center [933, 183] width 106 height 32
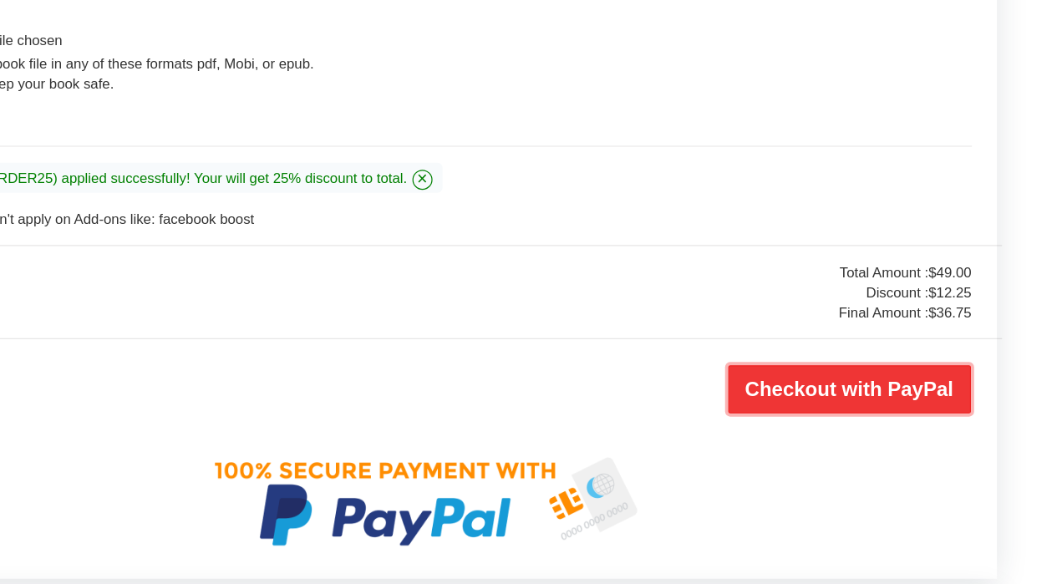
click at [916, 333] on input "Checkout with PayPal" at bounding box center [884, 332] width 202 height 40
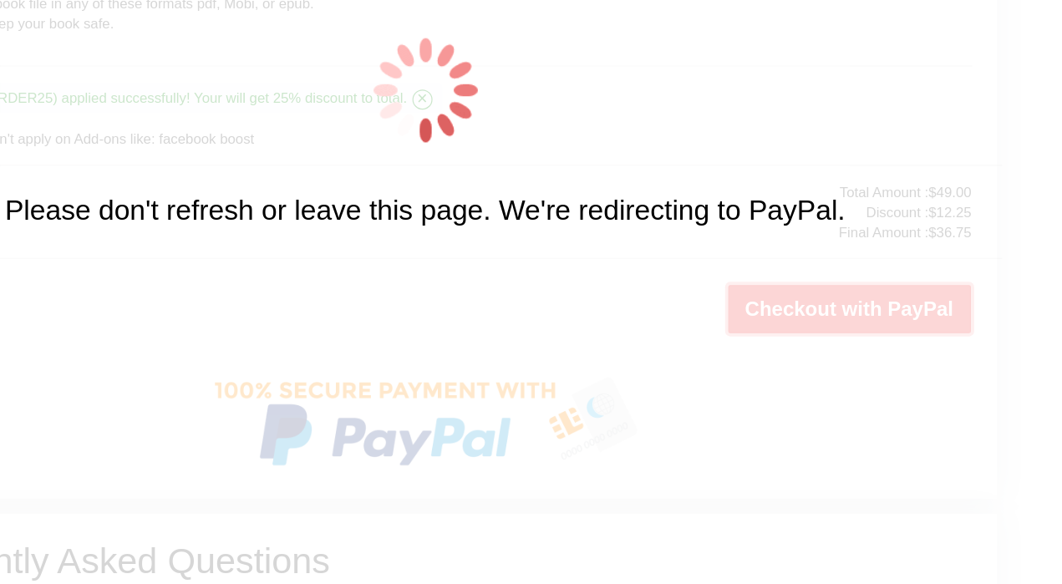
scroll to position [3581, 0]
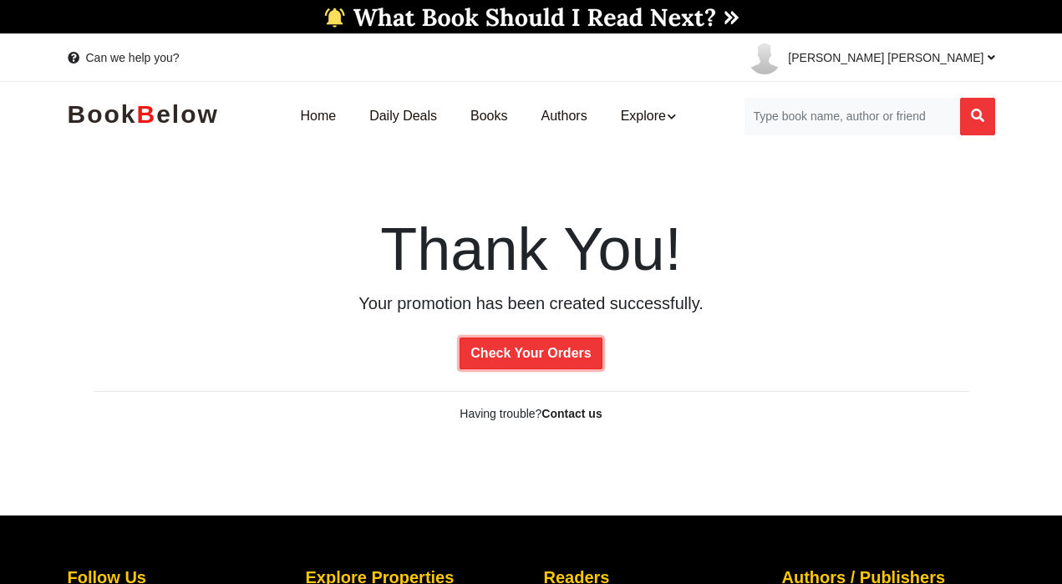
click at [542, 352] on link "Check Your Orders" at bounding box center [530, 353] width 142 height 32
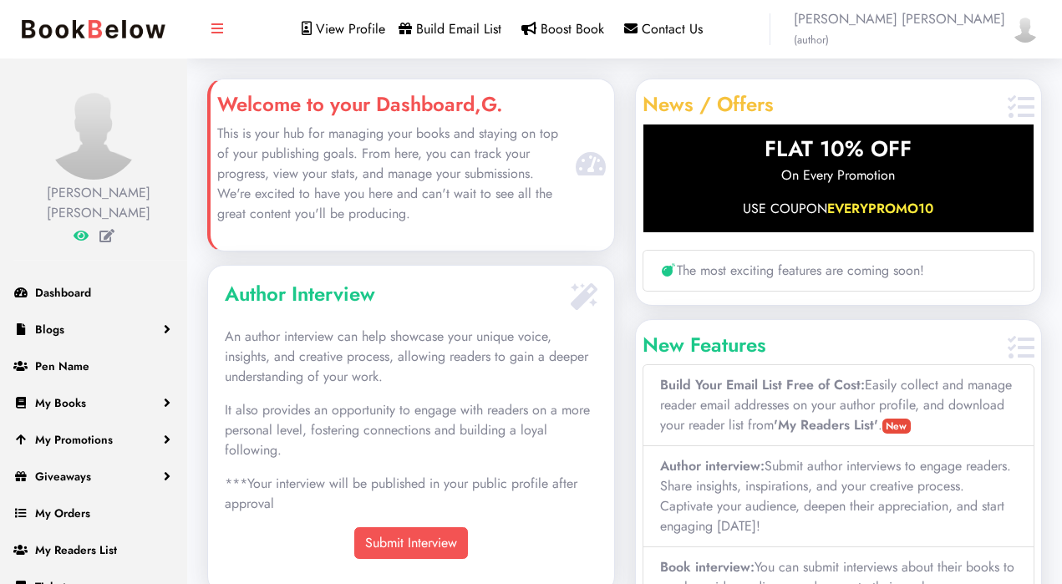
scroll to position [253, 405]
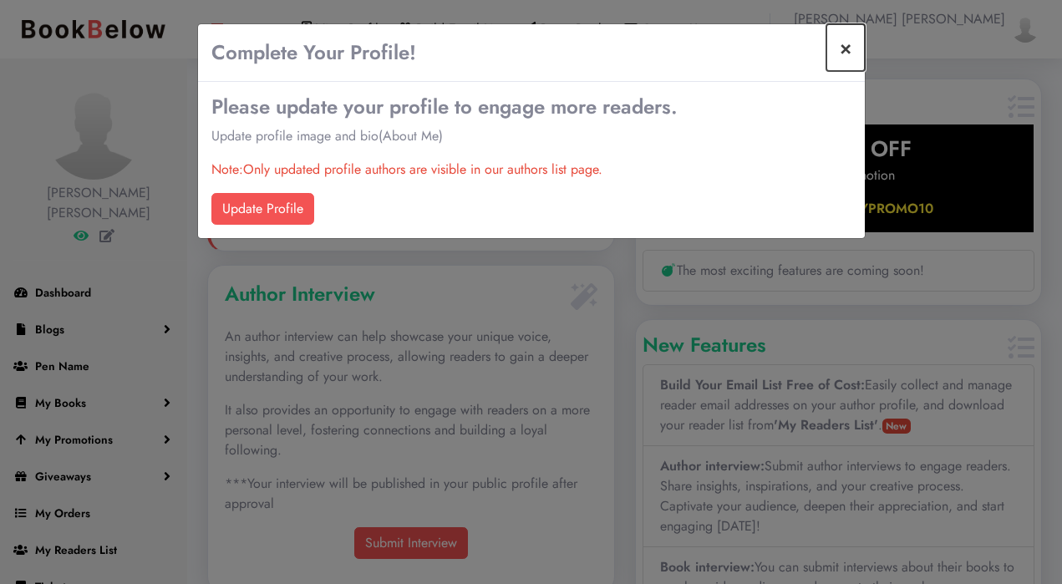
click at [842, 46] on button "×" at bounding box center [845, 47] width 38 height 47
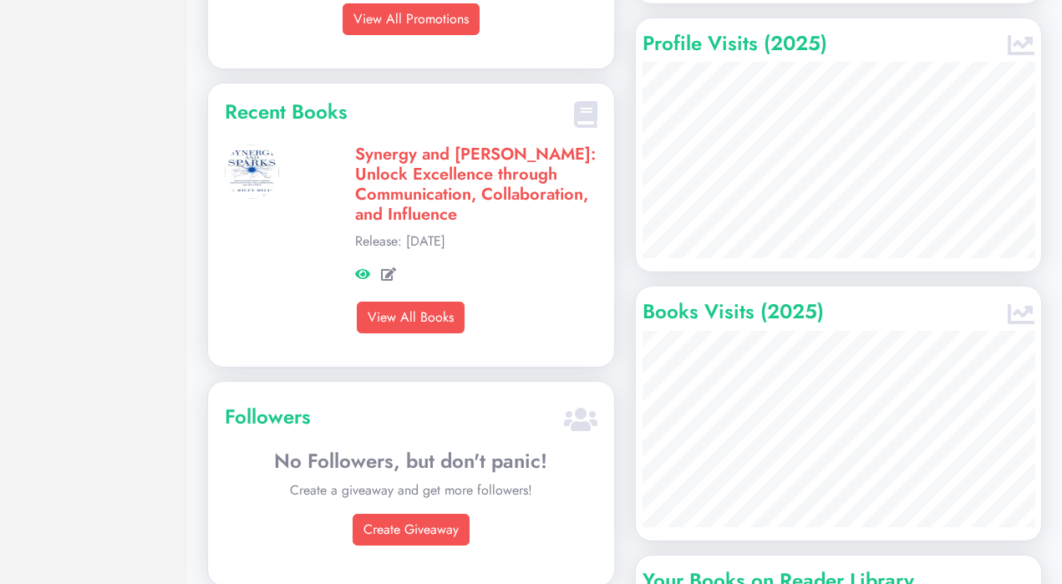
scroll to position [1162, 0]
